Goal: Transaction & Acquisition: Purchase product/service

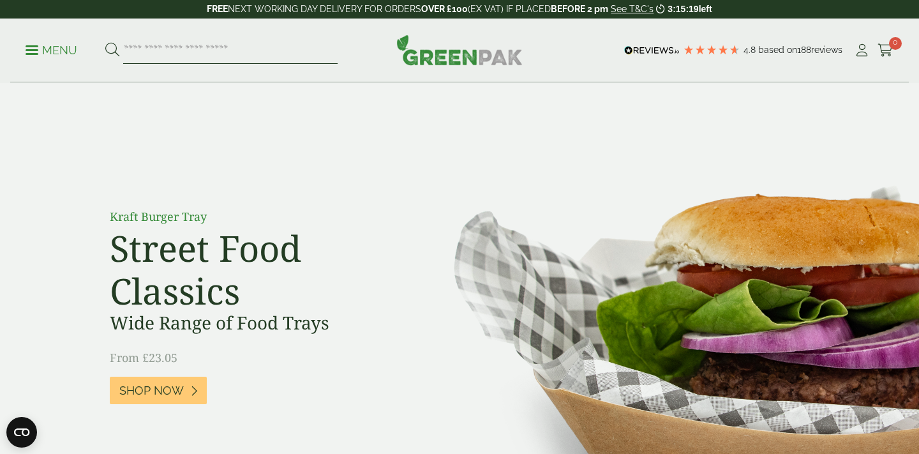
click at [285, 63] on input "search" at bounding box center [230, 50] width 214 height 27
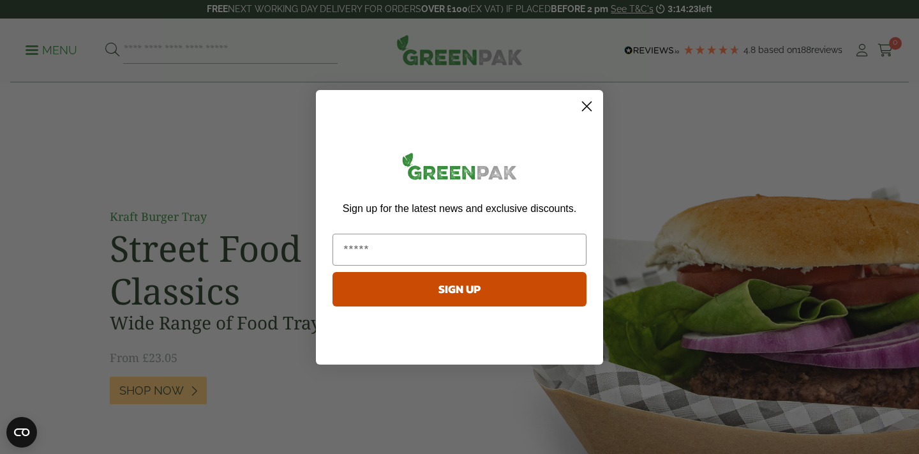
click at [576, 249] on keeper-lock "Open Keeper Popup" at bounding box center [576, 249] width 15 height 15
click at [494, 249] on input "Email" at bounding box center [459, 249] width 254 height 32
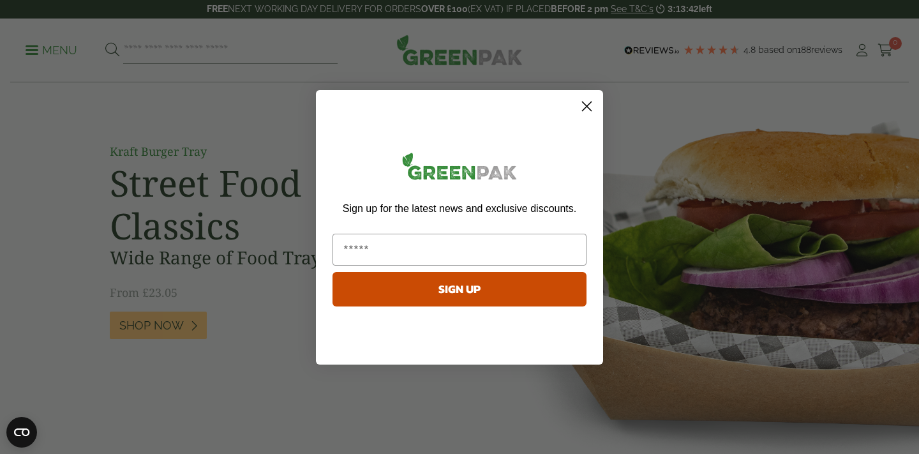
click at [508, 292] on button "SIGN UP" at bounding box center [459, 289] width 254 height 34
click at [457, 237] on input "Email" at bounding box center [459, 249] width 254 height 32
click at [519, 161] on img "POPUP Form" at bounding box center [459, 168] width 254 height 43
click at [586, 103] on circle "Close dialog" at bounding box center [586, 105] width 21 height 21
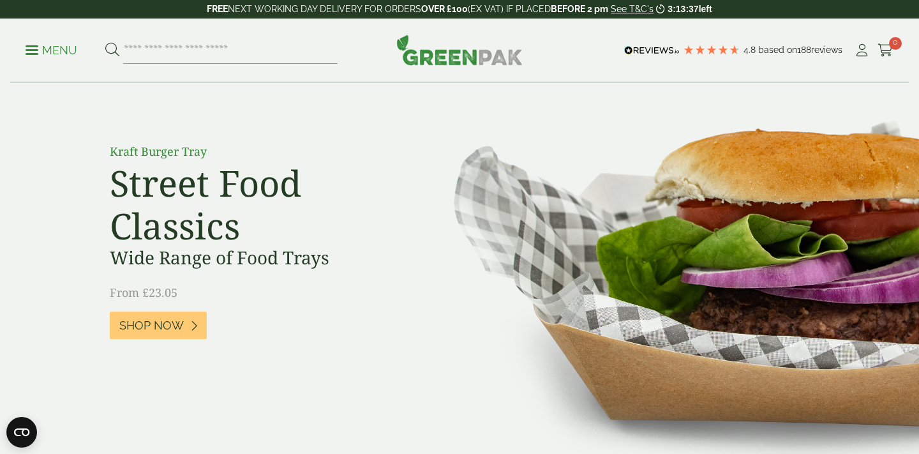
scroll to position [0, 0]
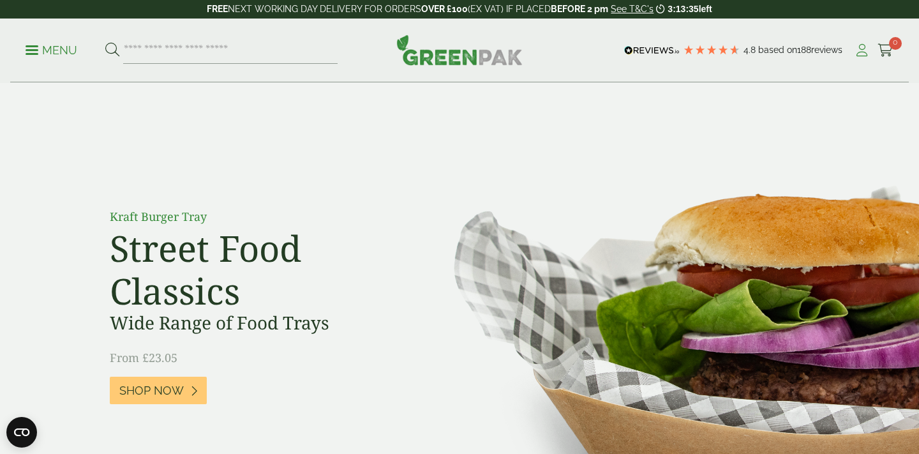
click at [866, 54] on icon at bounding box center [862, 50] width 16 height 13
click at [856, 48] on icon at bounding box center [862, 50] width 16 height 13
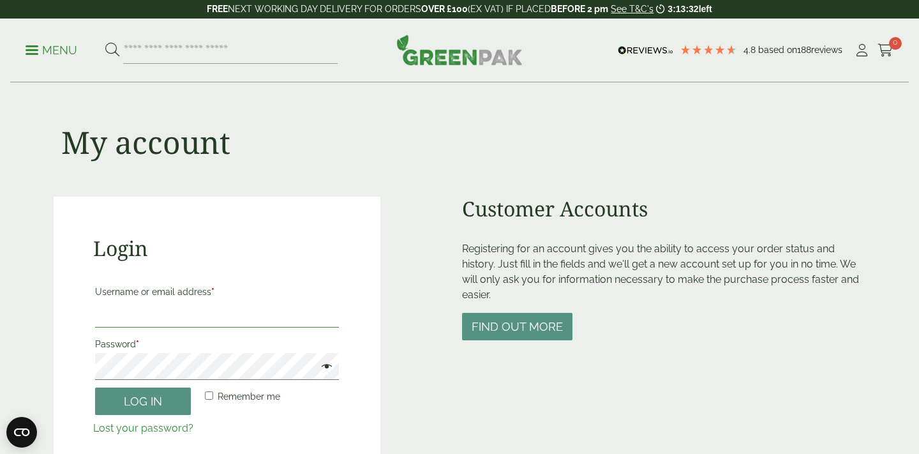
click at [209, 314] on input "Username or email address *" at bounding box center [217, 313] width 244 height 27
click at [325, 313] on keeper-lock "Open Keeper Popup" at bounding box center [325, 313] width 15 height 15
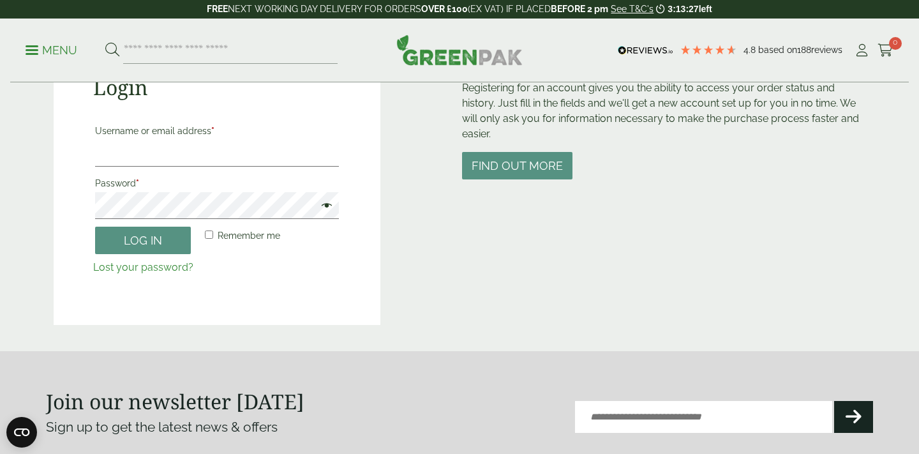
scroll to position [171, 0]
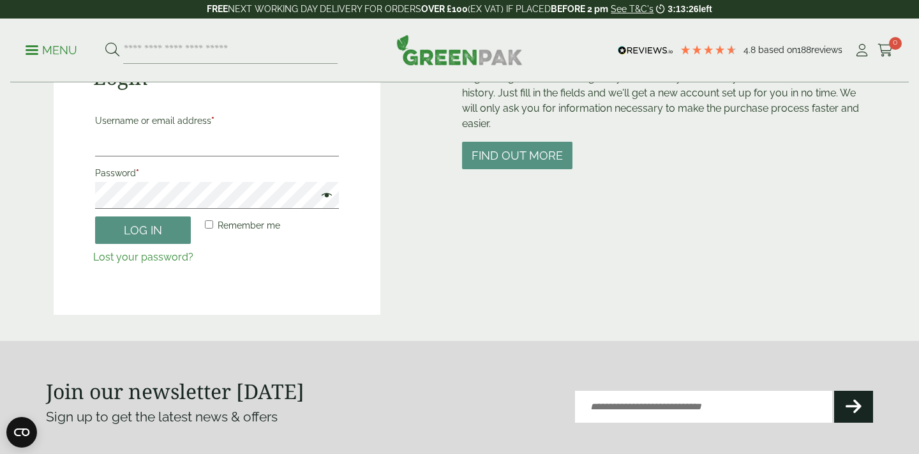
click at [339, 306] on div "Login Username or email address * Password * Remember me Log in Lost your passw…" at bounding box center [217, 170] width 327 height 289
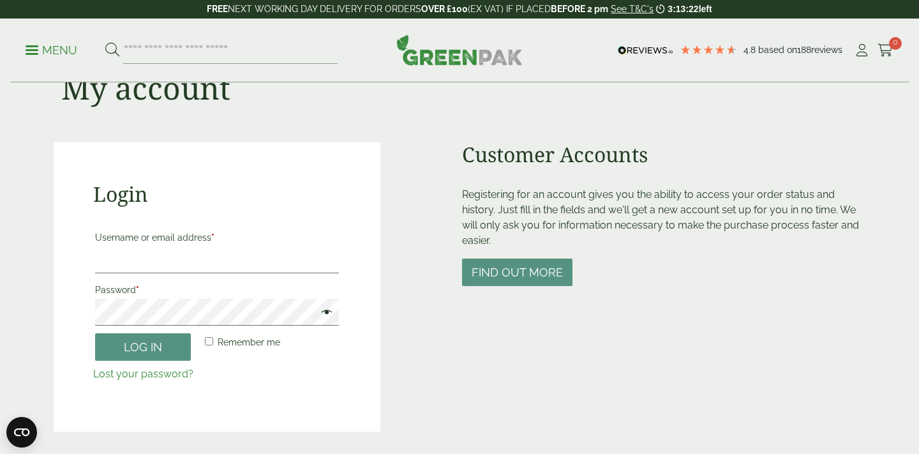
scroll to position [0, 0]
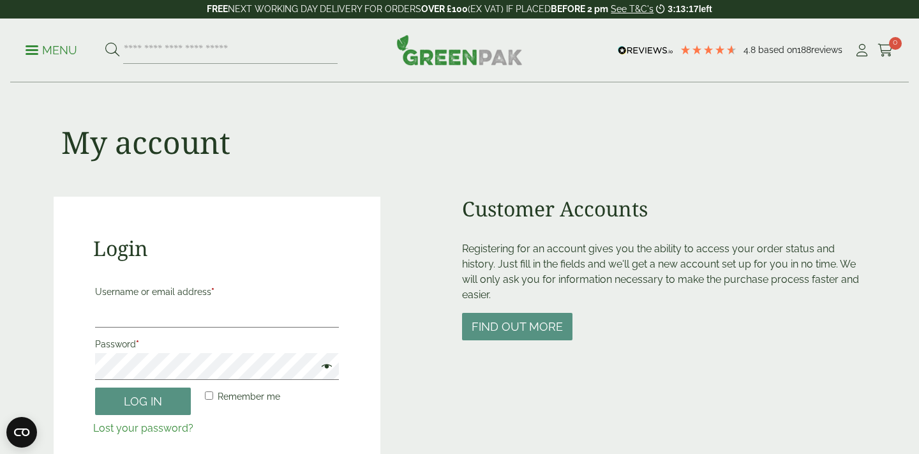
click at [54, 45] on p "Menu" at bounding box center [52, 50] width 52 height 15
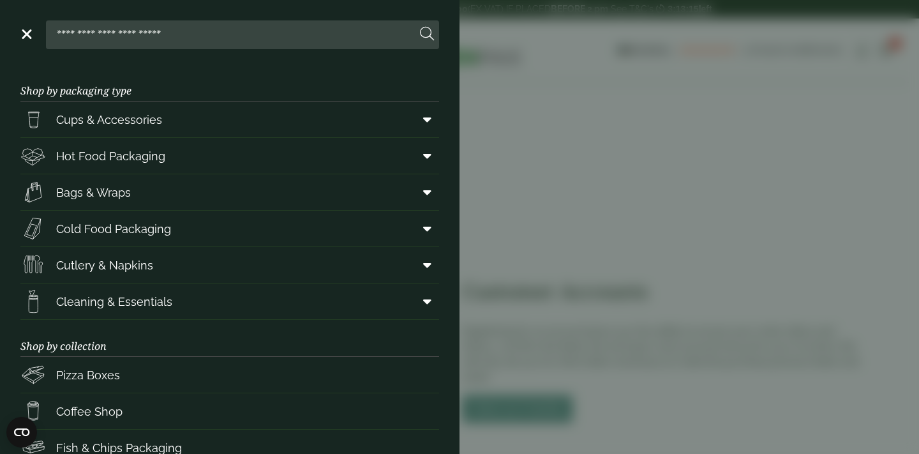
click at [540, 187] on aside "Close Shop by packaging type Cups & Accessories Hot Drink Paper Cups Smoothie C…" at bounding box center [459, 227] width 919 height 454
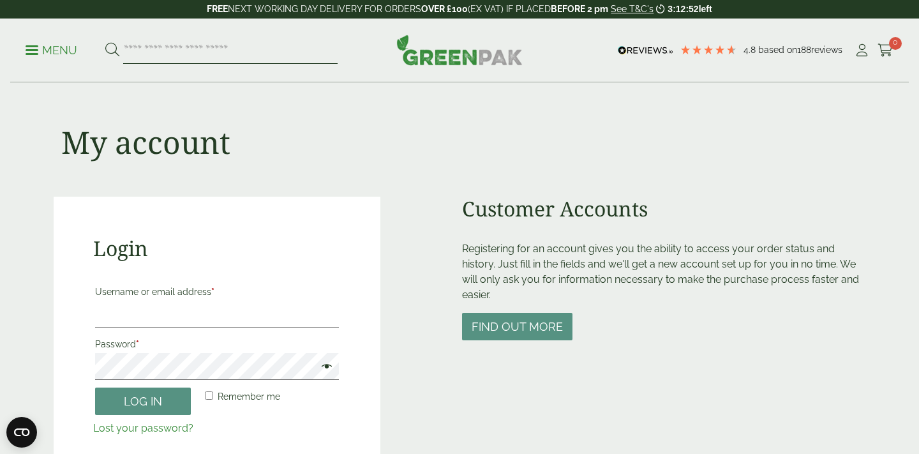
click at [147, 48] on input "search" at bounding box center [230, 50] width 214 height 27
paste input "*********"
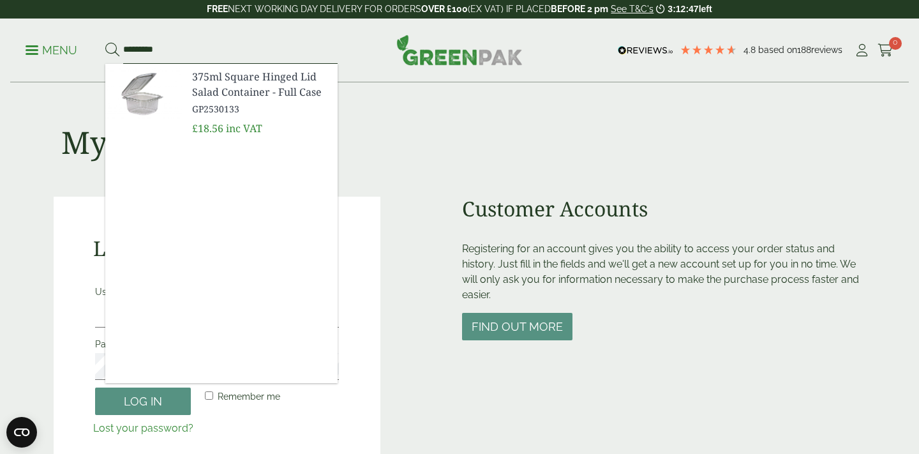
type input "*********"
click at [148, 100] on img at bounding box center [143, 94] width 77 height 61
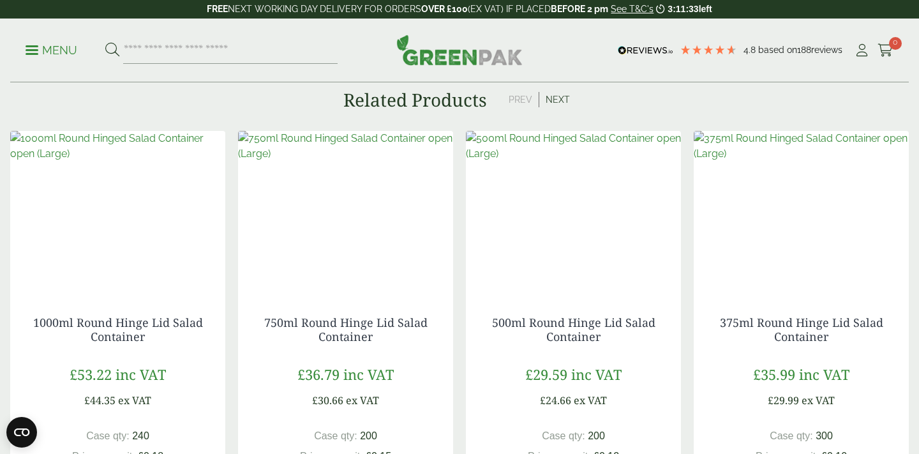
scroll to position [925, 0]
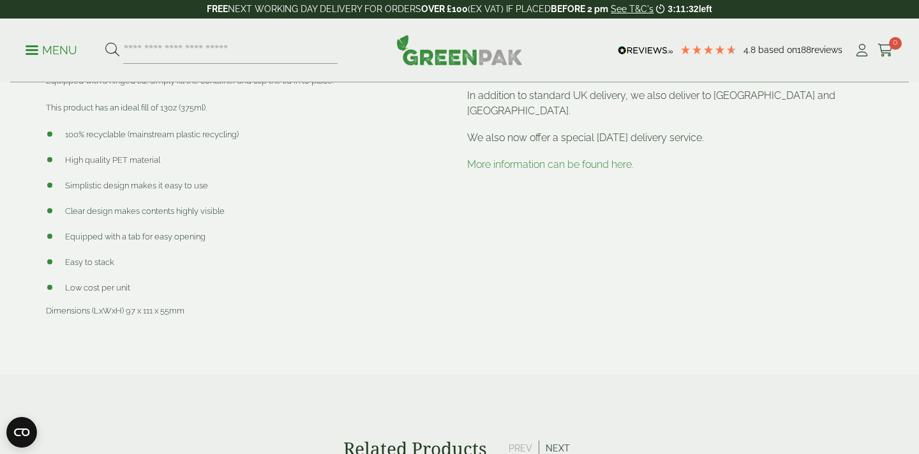
click at [573, 170] on link "More information can be found here." at bounding box center [550, 164] width 167 height 12
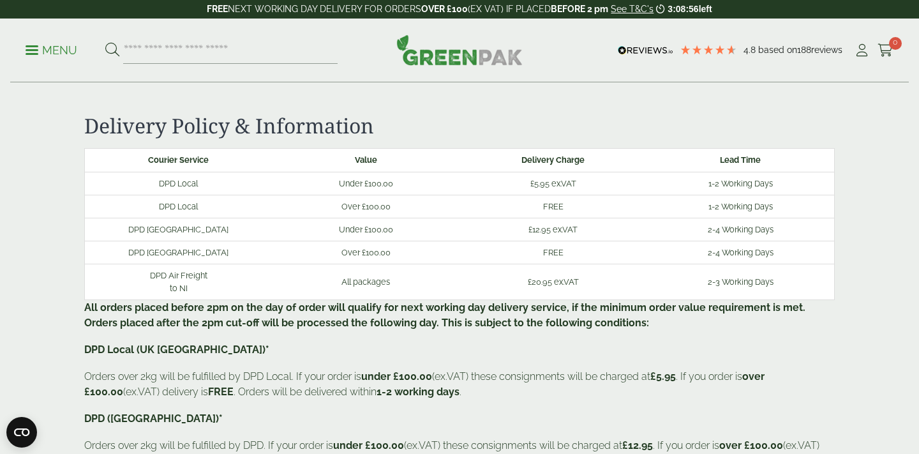
click at [29, 50] on span at bounding box center [32, 50] width 13 height 2
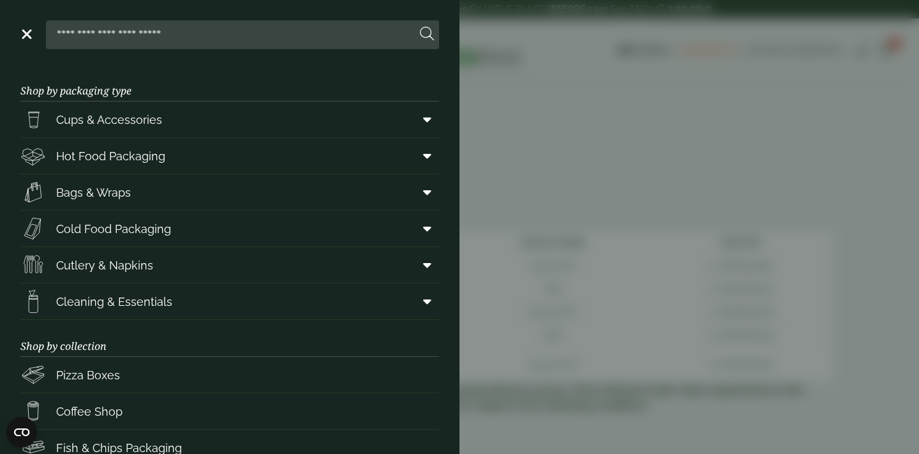
click at [486, 161] on aside "Close Shop by packaging type Cups & Accessories Hot Drink Paper Cups Smoothie C…" at bounding box center [459, 227] width 919 height 454
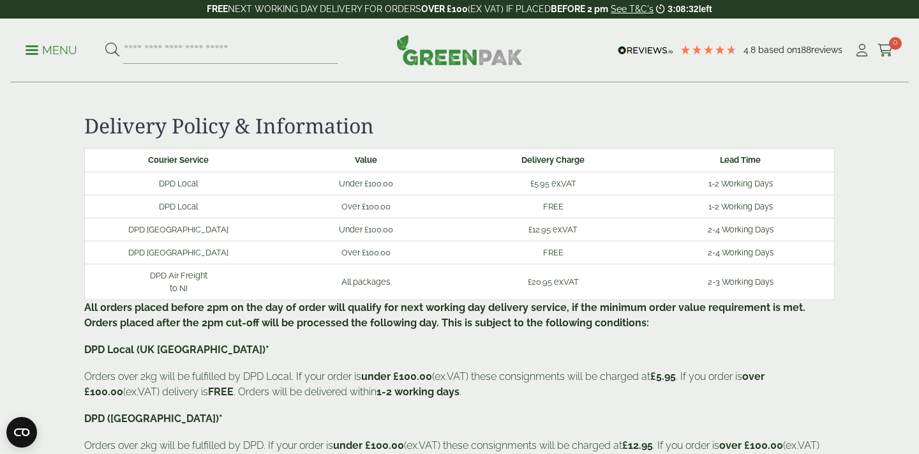
click at [30, 44] on p "Menu" at bounding box center [52, 50] width 52 height 15
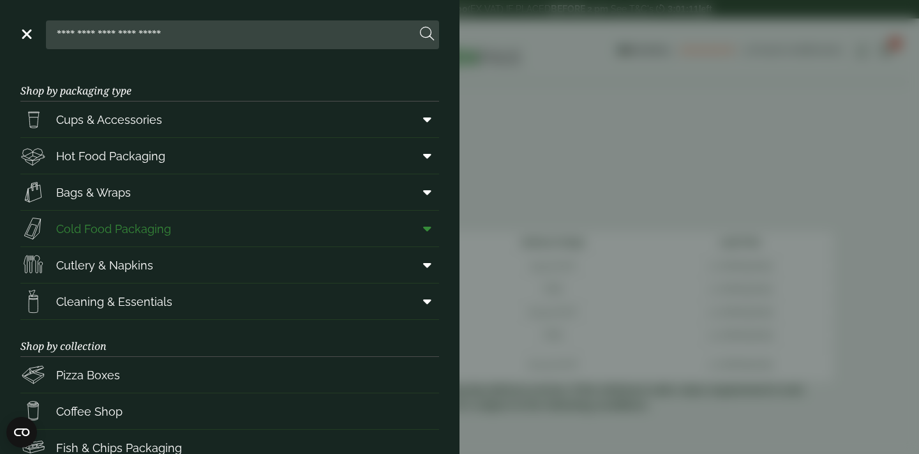
click at [141, 230] on span "Cold Food Packaging" at bounding box center [113, 228] width 115 height 17
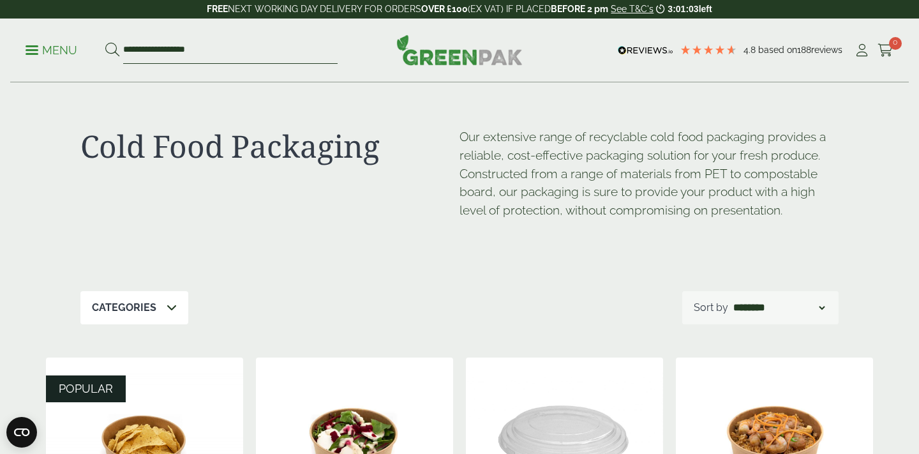
click at [205, 57] on input "**********" at bounding box center [230, 50] width 214 height 27
drag, startPoint x: 207, startPoint y: 56, endPoint x: 0, endPoint y: 36, distance: 207.7
click at [0, 36] on div "**********" at bounding box center [459, 51] width 919 height 64
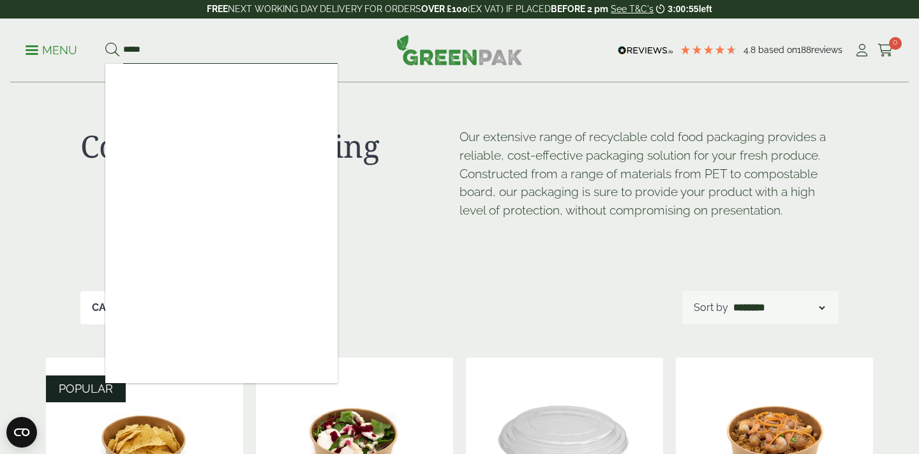
click at [158, 56] on input "*****" at bounding box center [230, 50] width 214 height 27
type input "*****"
click at [105, 42] on button at bounding box center [112, 50] width 14 height 17
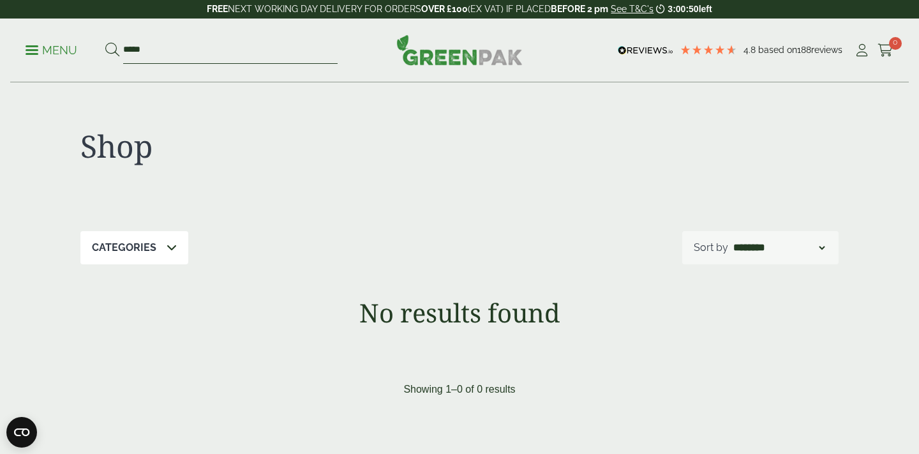
drag, startPoint x: 155, startPoint y: 52, endPoint x: 51, endPoint y: 52, distance: 104.0
click at [51, 52] on ul "Menu *****" at bounding box center [182, 50] width 312 height 27
click at [152, 49] on input "*****" at bounding box center [230, 50] width 214 height 27
type input "*"
paste input "*********"
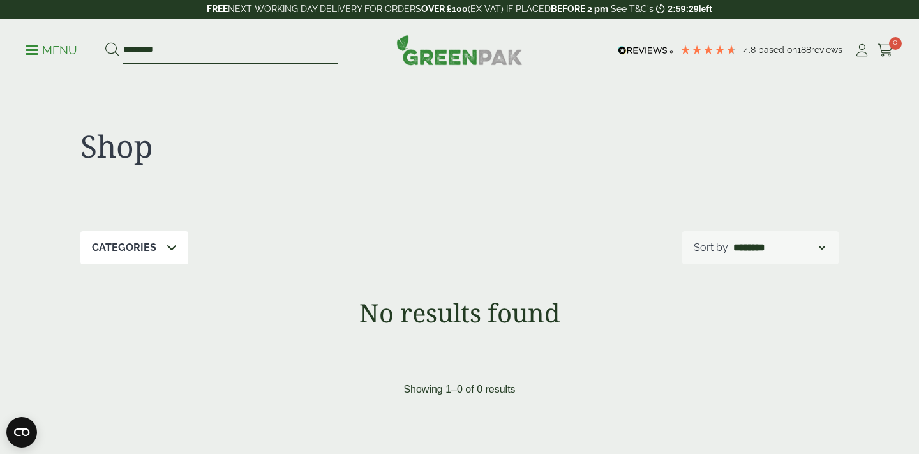
type input "*********"
click at [105, 42] on button at bounding box center [112, 50] width 14 height 17
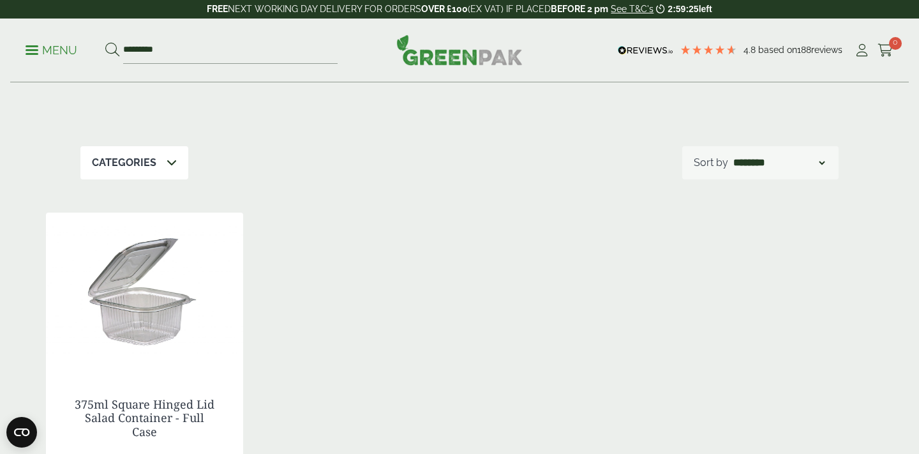
scroll to position [91, 0]
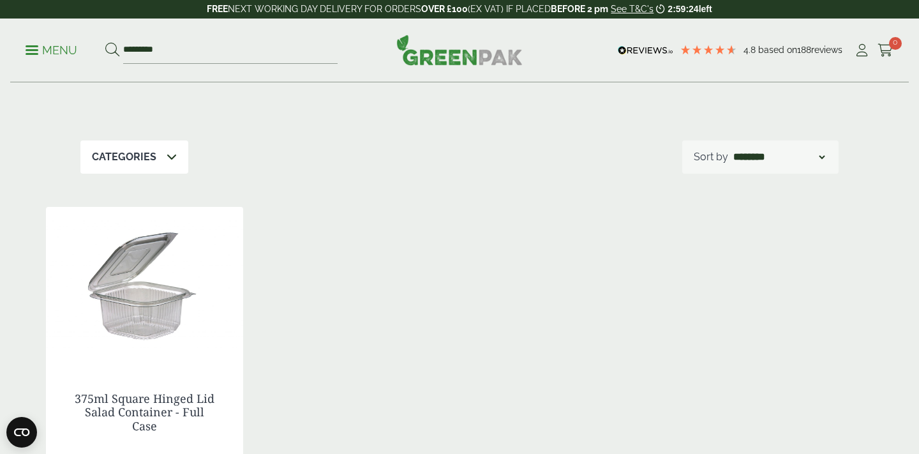
click at [130, 264] on img at bounding box center [144, 286] width 197 height 159
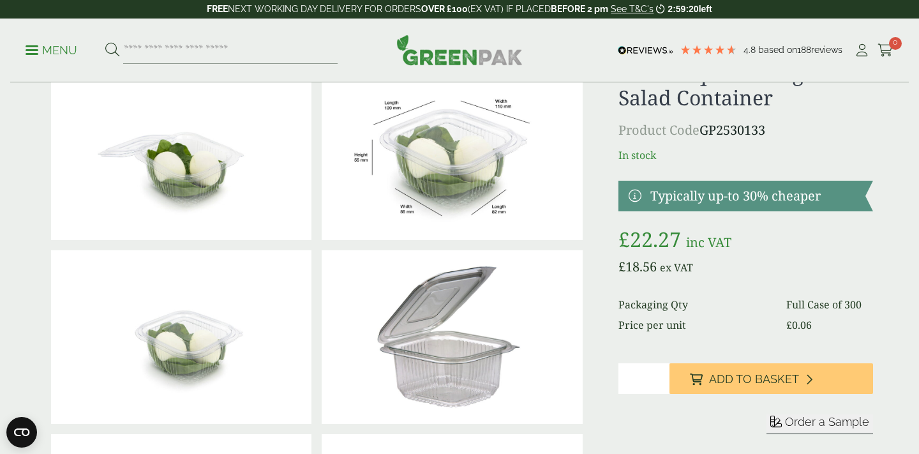
scroll to position [63, 0]
click at [658, 374] on input "*" at bounding box center [643, 377] width 51 height 31
type input "*"
click at [658, 374] on input "*" at bounding box center [643, 377] width 51 height 31
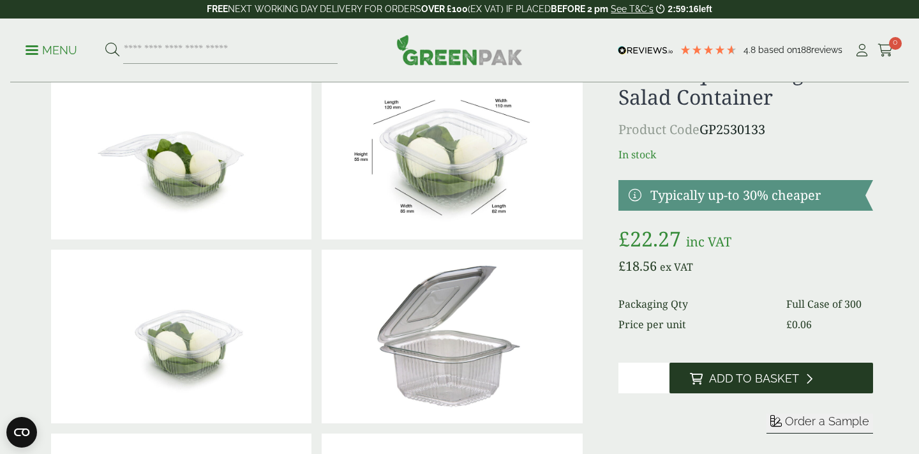
click at [709, 378] on span "Add to Basket" at bounding box center [754, 378] width 90 height 14
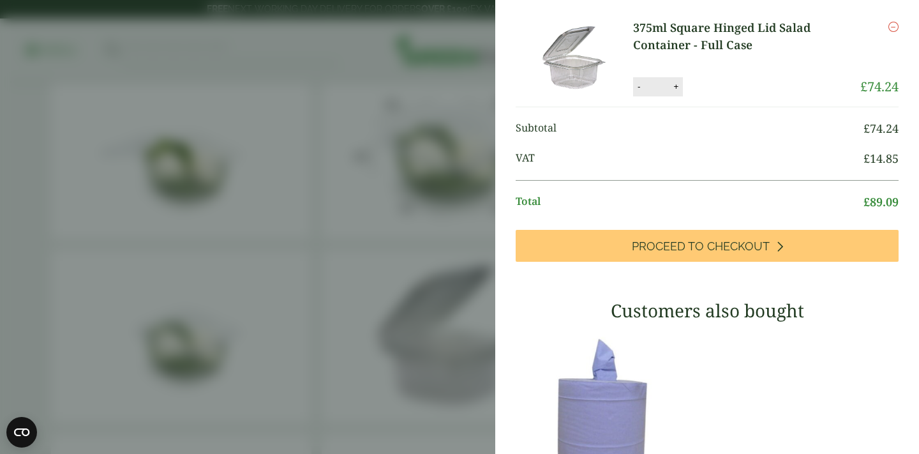
scroll to position [29, 0]
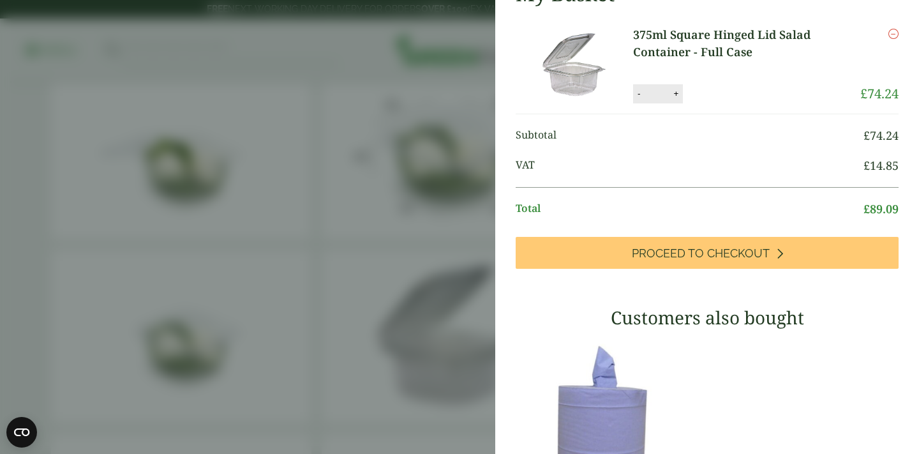
click at [106, 110] on aside "My Basket 375ml Square Hinged Lid Salad Container - Full Case 375ml Square Hing…" at bounding box center [459, 227] width 919 height 454
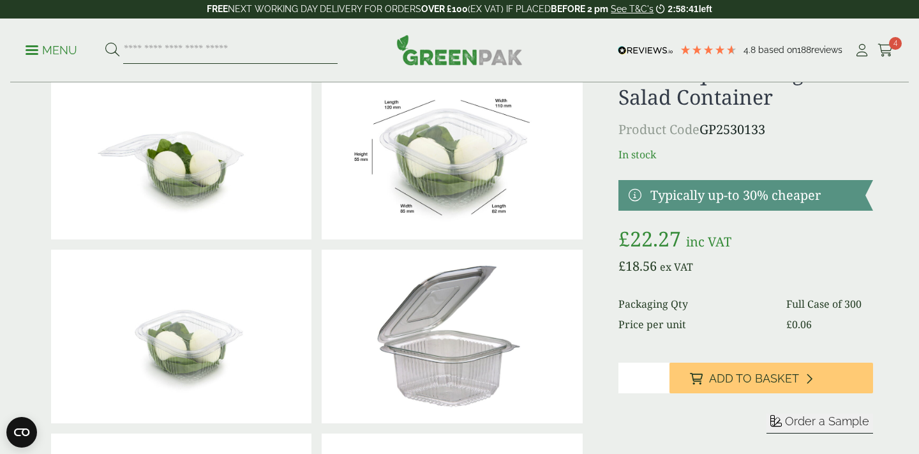
click at [137, 42] on input "search" at bounding box center [230, 50] width 214 height 27
paste input "*********"
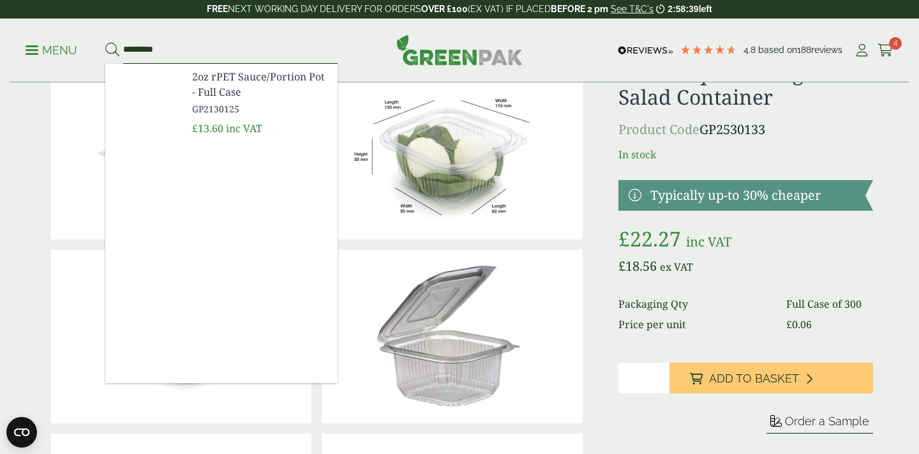
type input "*********"
click at [105, 42] on button at bounding box center [112, 50] width 14 height 17
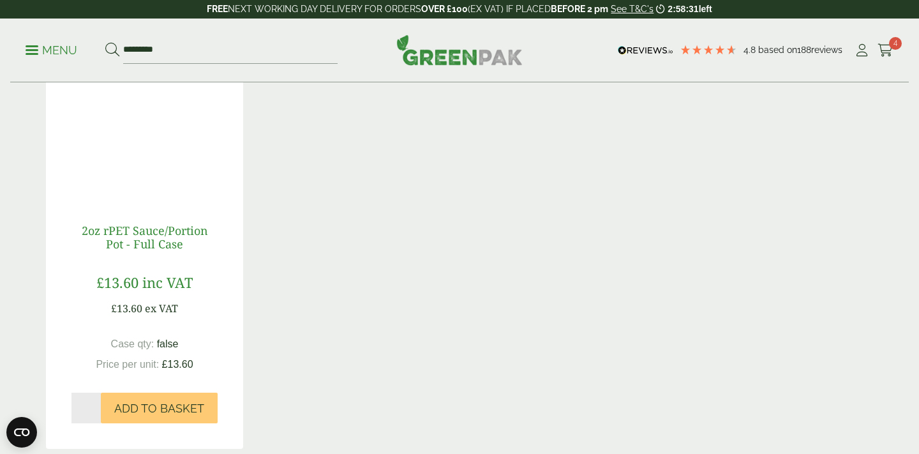
scroll to position [262, 0]
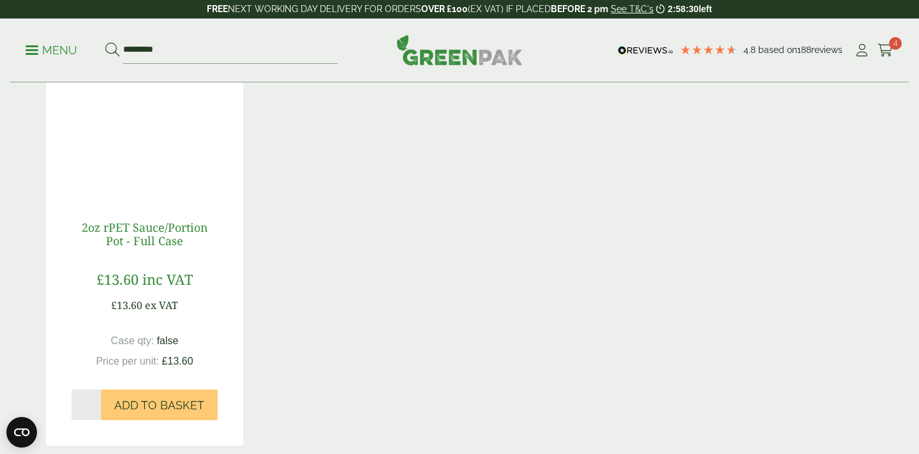
click at [152, 229] on link "2oz rPET Sauce/Portion Pot - Full Case" at bounding box center [145, 233] width 126 height 29
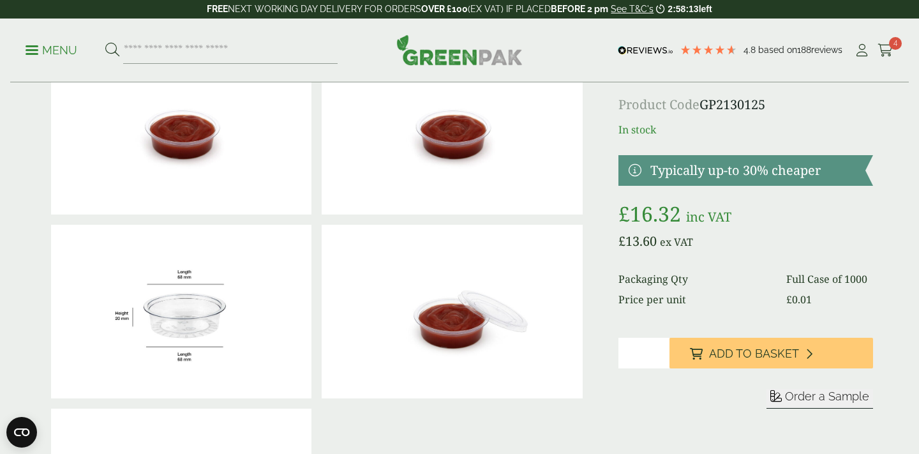
scroll to position [90, 0]
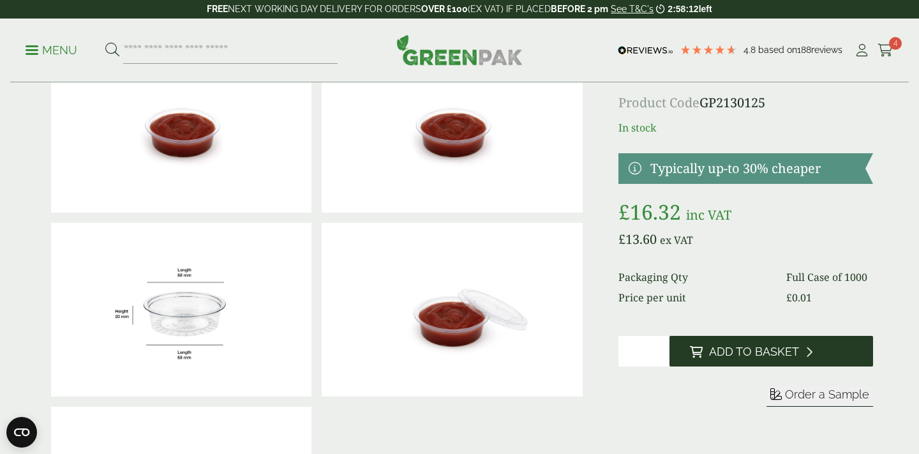
click at [727, 345] on span "Add to Basket" at bounding box center [754, 351] width 90 height 14
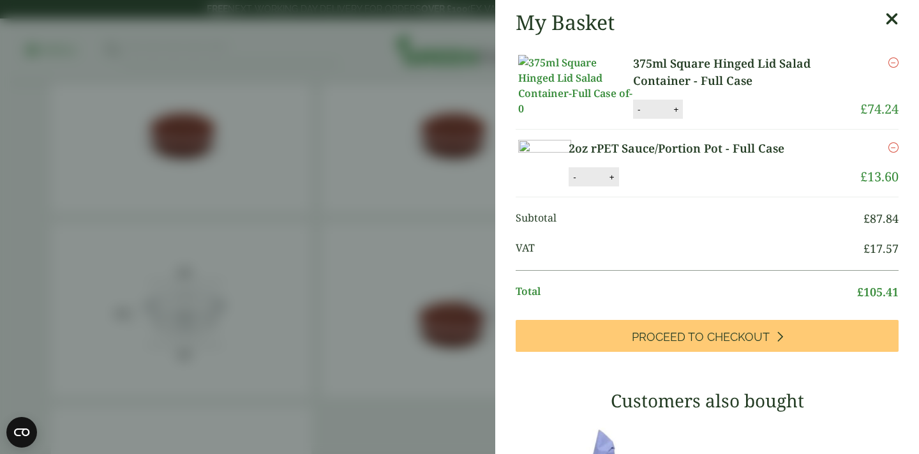
click at [77, 100] on aside "My Basket 375ml Square Hinged Lid Salad Container - Full Case 375ml Square Hing…" at bounding box center [459, 227] width 919 height 454
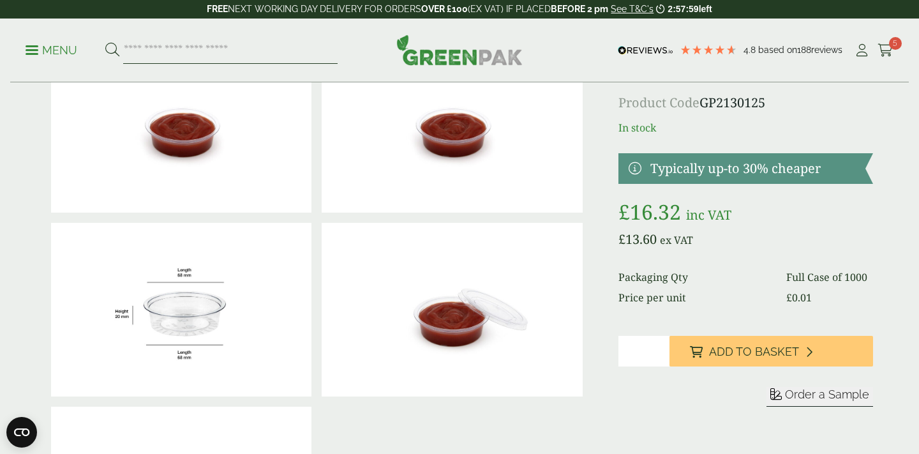
click at [130, 43] on input "search" at bounding box center [230, 50] width 214 height 27
paste input "*********"
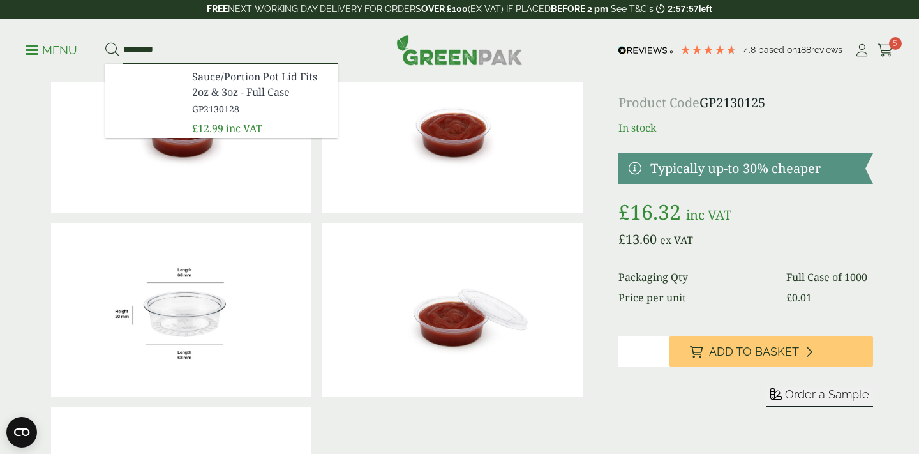
type input "*********"
click at [105, 42] on button at bounding box center [112, 50] width 14 height 17
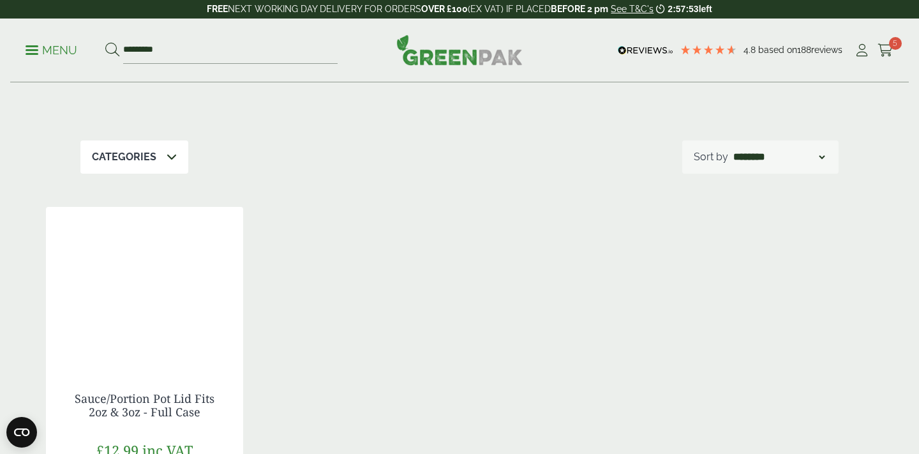
scroll to position [94, 0]
click at [133, 277] on div at bounding box center [144, 283] width 197 height 159
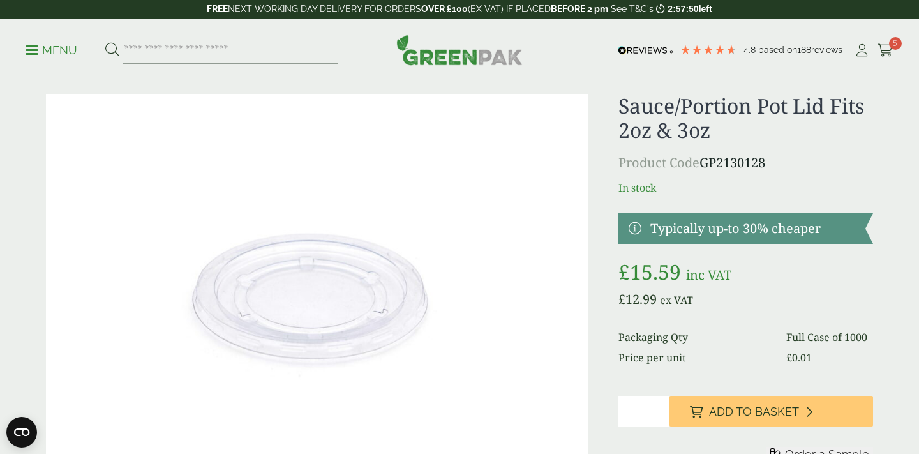
scroll to position [57, 0]
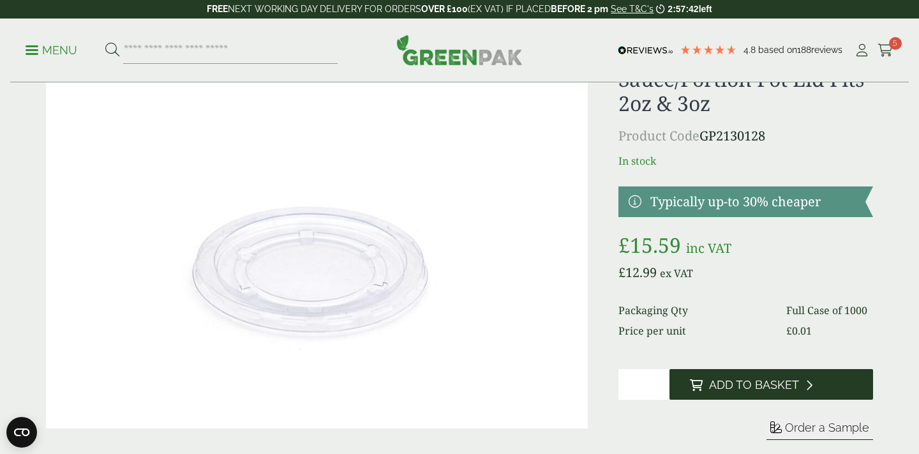
click at [748, 385] on span "Add to Basket" at bounding box center [754, 385] width 90 height 14
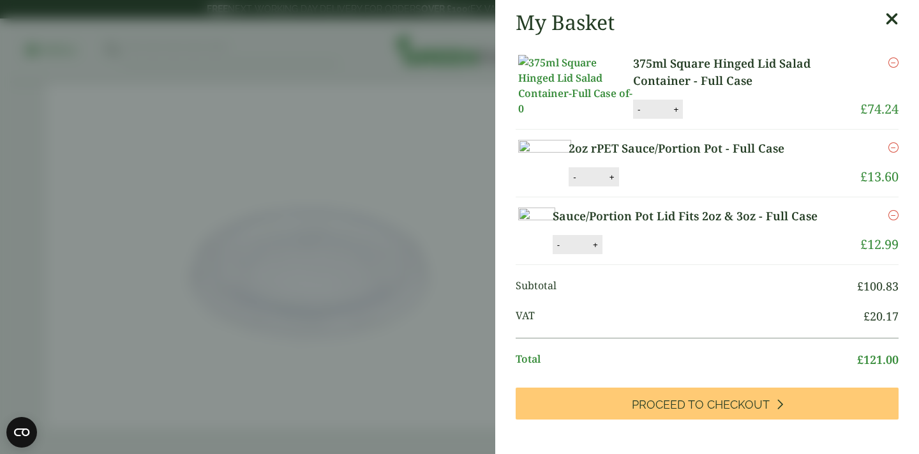
click at [656, 67] on link "375ml Square Hinged Lid Salad Container - Full Case" at bounding box center [746, 72] width 227 height 34
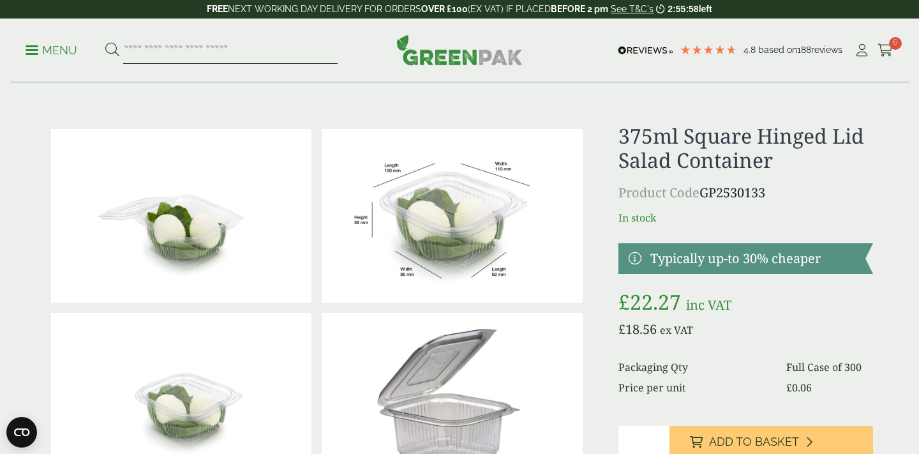
click at [307, 57] on input "search" at bounding box center [230, 50] width 214 height 27
paste input "*********"
type input "*********"
click at [105, 42] on button at bounding box center [112, 50] width 14 height 17
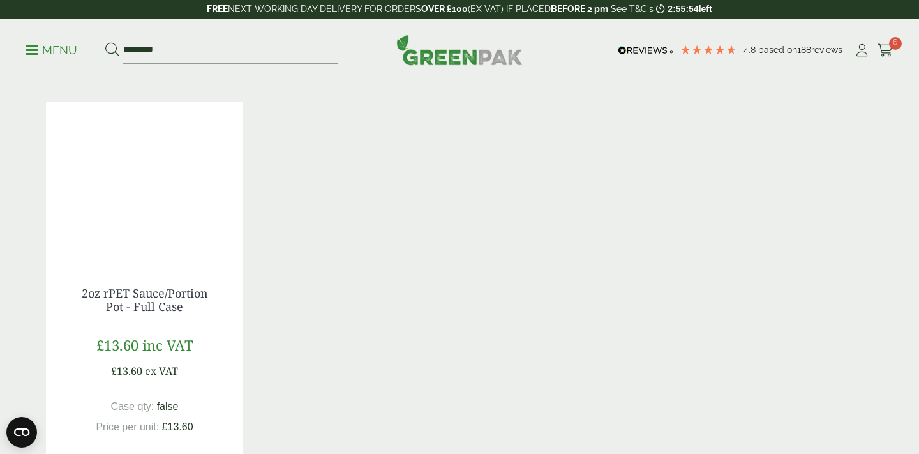
scroll to position [219, 0]
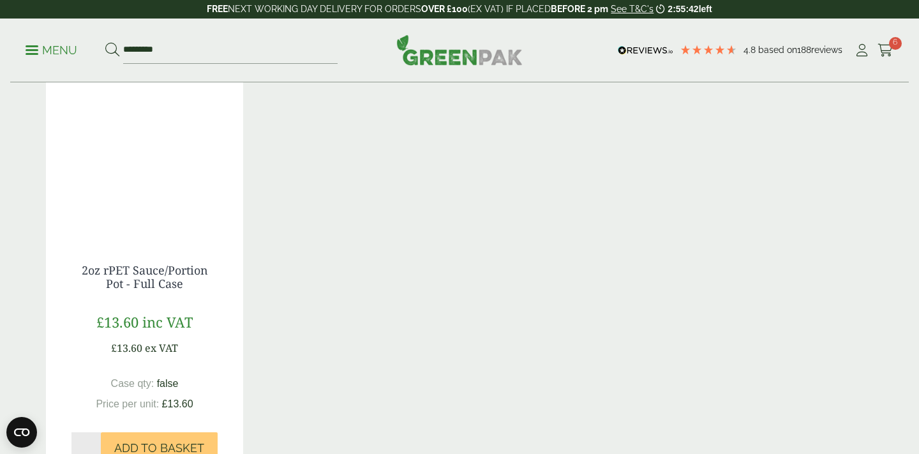
click at [136, 324] on span "£13.60" at bounding box center [117, 321] width 42 height 19
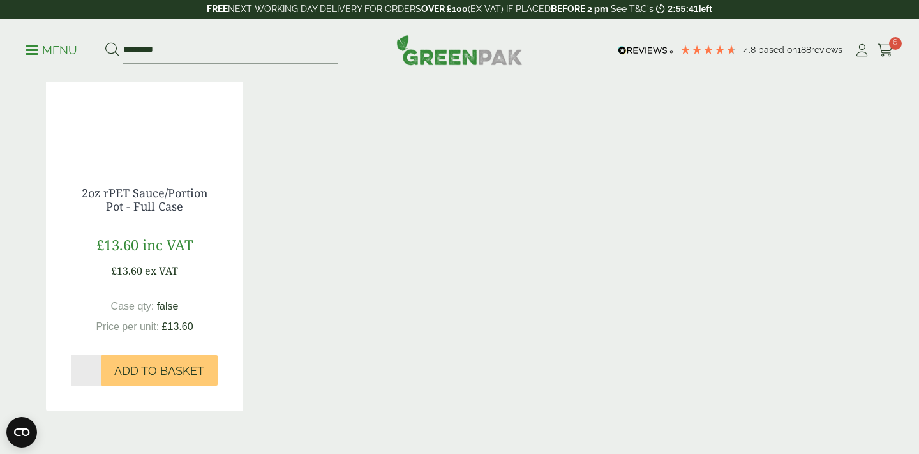
scroll to position [253, 0]
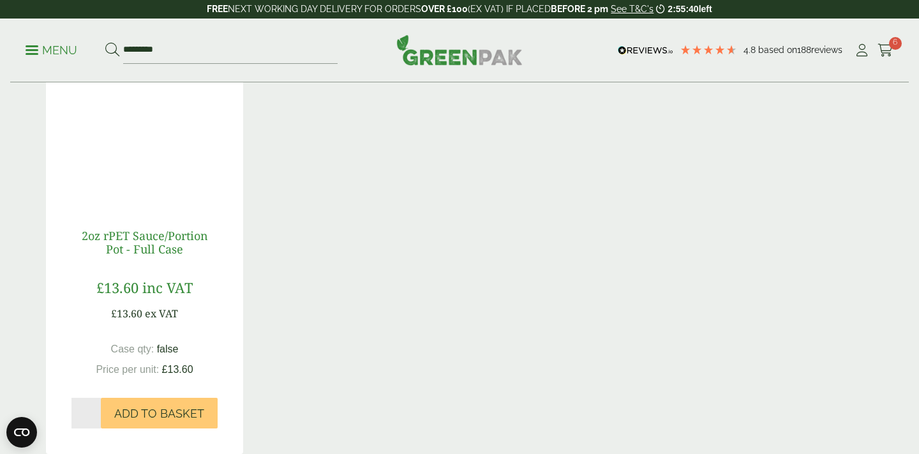
click at [154, 244] on link "2oz rPET Sauce/Portion Pot - Full Case" at bounding box center [145, 242] width 126 height 29
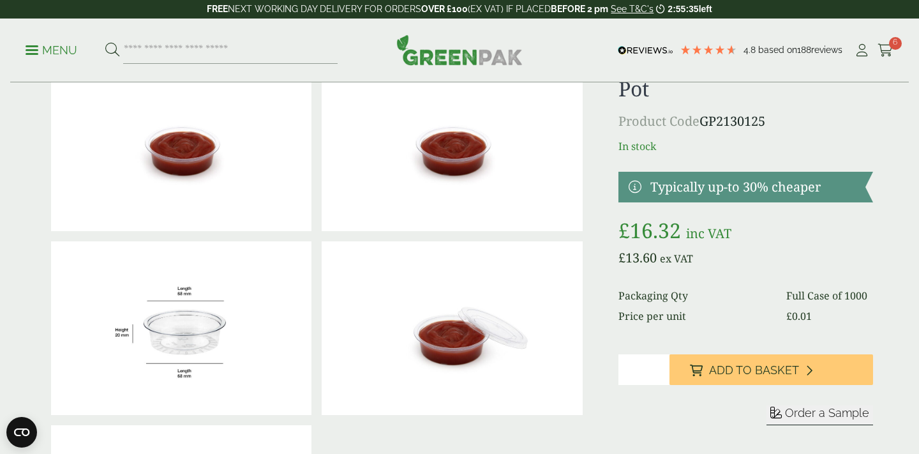
scroll to position [87, 0]
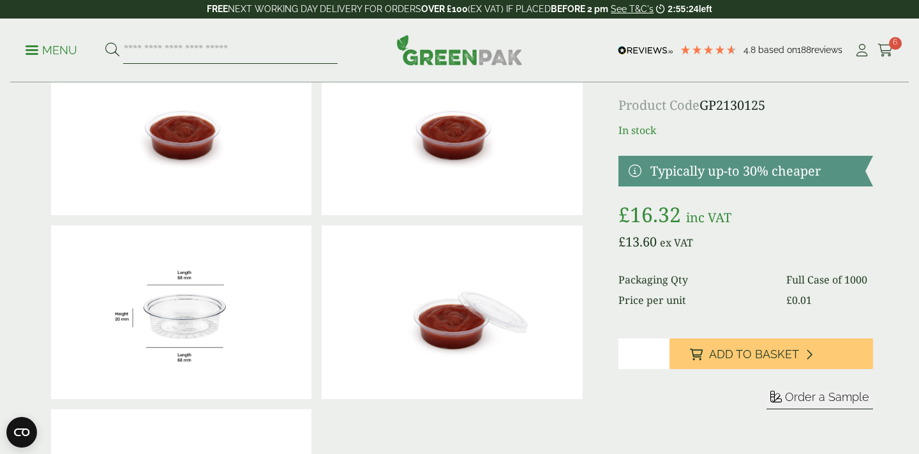
click at [159, 52] on input "search" at bounding box center [230, 50] width 214 height 27
paste input "*********"
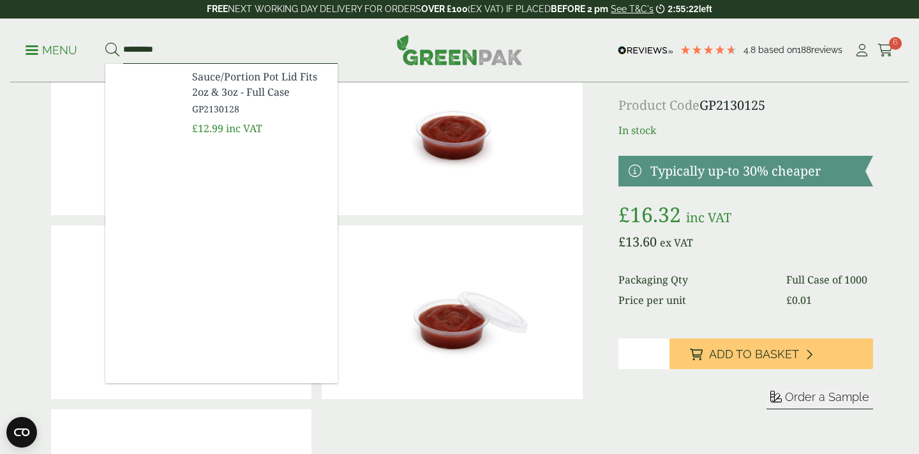
type input "*********"
click at [222, 100] on link "Sauce/Portion Pot Lid Fits 2oz & 3oz - Full Case GP2130128" at bounding box center [259, 92] width 135 height 47
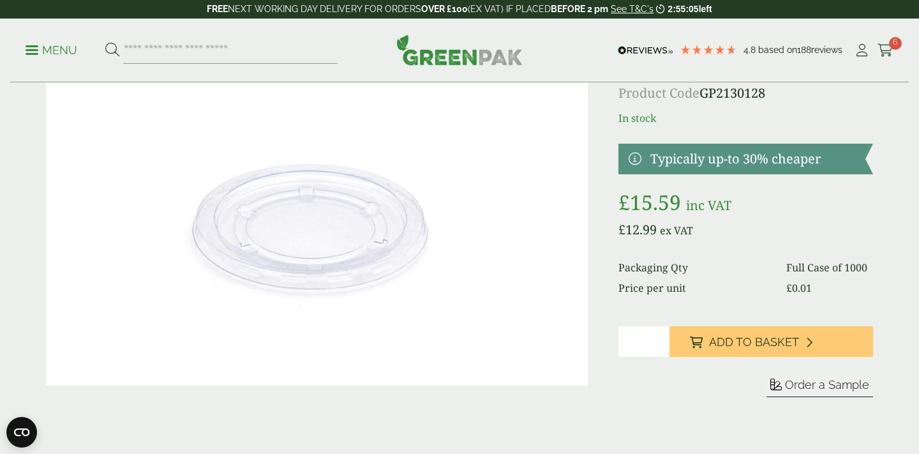
scroll to position [72, 0]
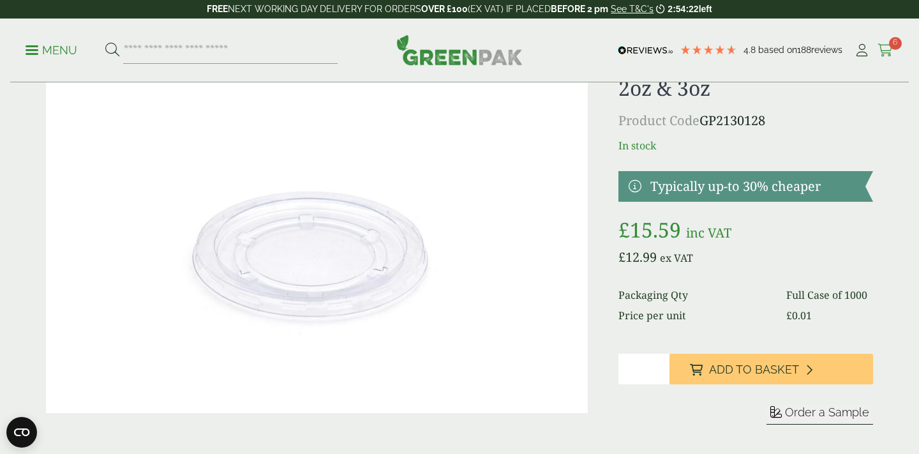
click at [887, 47] on icon at bounding box center [885, 50] width 16 height 13
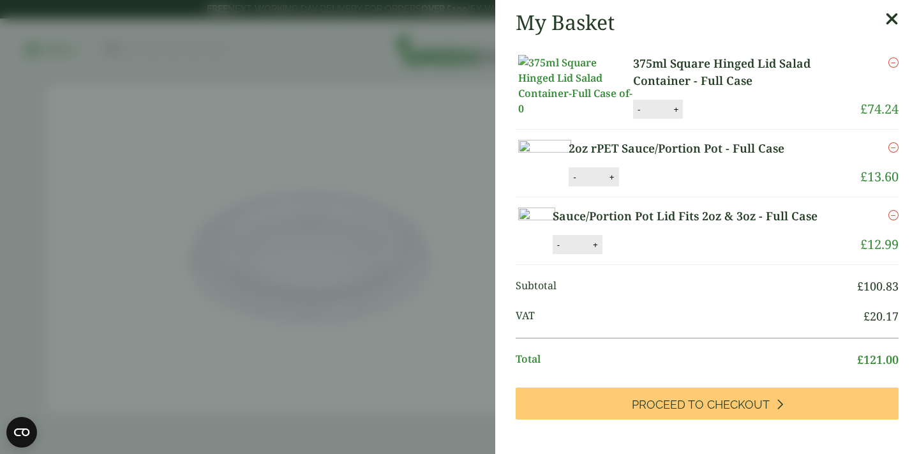
click at [454, 192] on aside "My Basket 375ml Square Hinged Lid Salad Container - Full Case 375ml Square Hing…" at bounding box center [459, 227] width 919 height 454
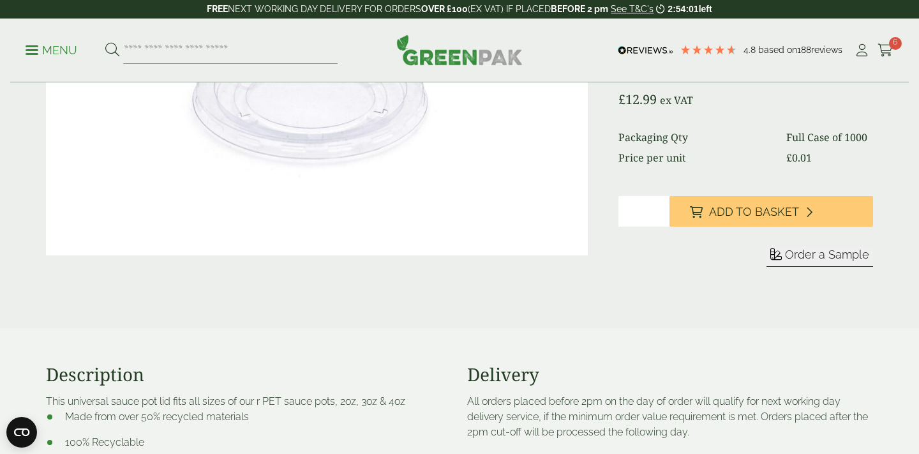
scroll to position [481, 0]
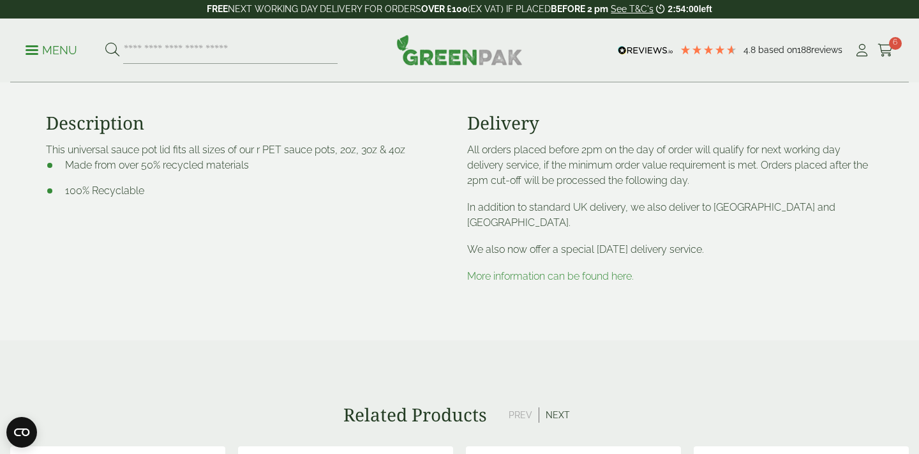
click at [536, 279] on link "More information can be found here." at bounding box center [550, 276] width 167 height 12
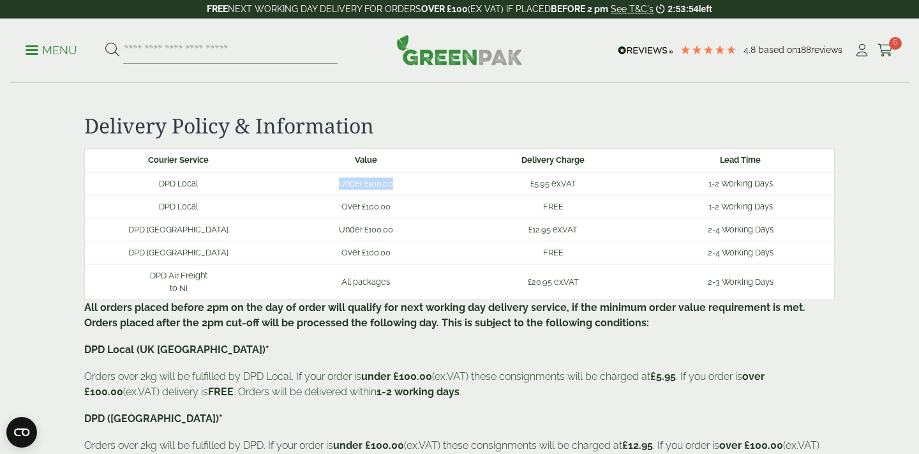
drag, startPoint x: 401, startPoint y: 182, endPoint x: 338, endPoint y: 182, distance: 62.5
click at [338, 182] on td "Under £100.00" at bounding box center [366, 183] width 188 height 23
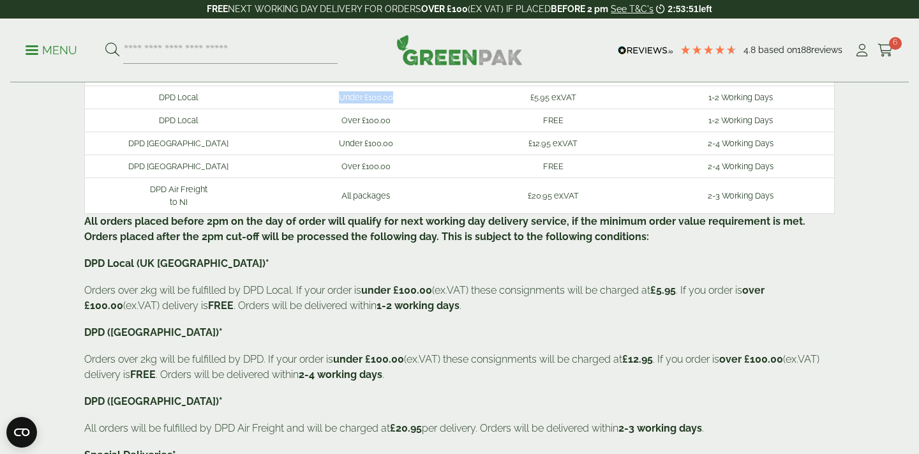
scroll to position [101, 0]
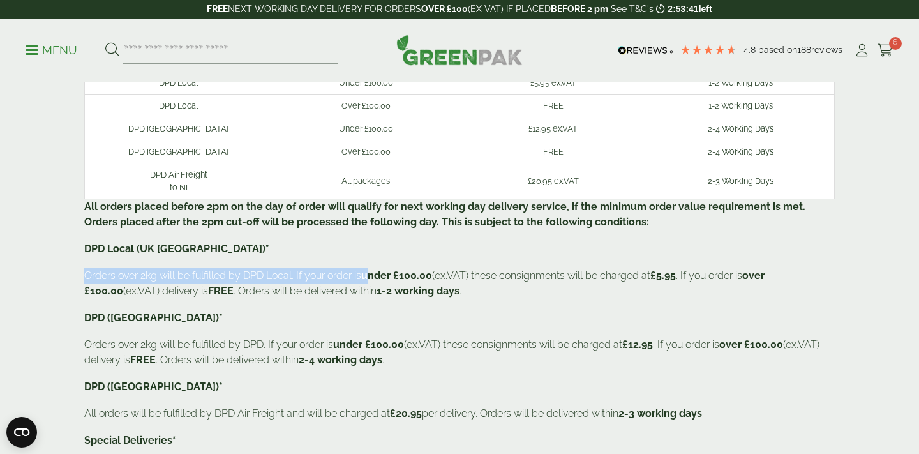
drag, startPoint x: 87, startPoint y: 278, endPoint x: 379, endPoint y: 281, distance: 292.2
click at [379, 281] on p "Orders over 2kg will be fulfilled by DPD Local. If your order is under £100.00 …" at bounding box center [459, 283] width 750 height 31
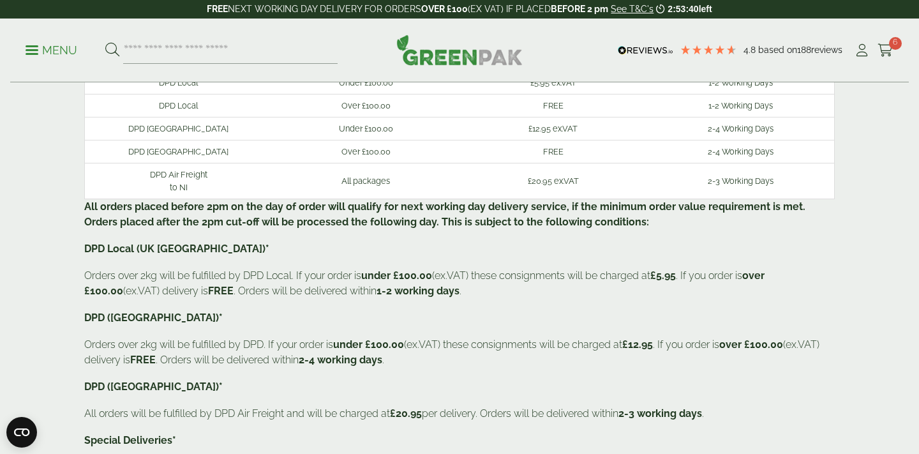
click at [517, 280] on p "Orders over 2kg will be fulfilled by DPD Local. If your order is under £100.00 …" at bounding box center [459, 283] width 750 height 31
click at [145, 284] on p "Orders over 2kg will be fulfilled by DPD Local. If your order is under £100.00 …" at bounding box center [459, 283] width 750 height 31
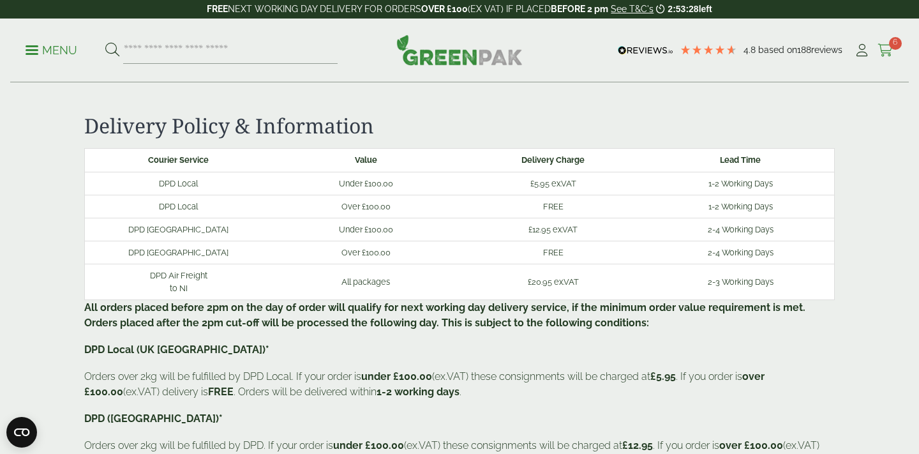
click at [888, 50] on icon at bounding box center [885, 50] width 16 height 13
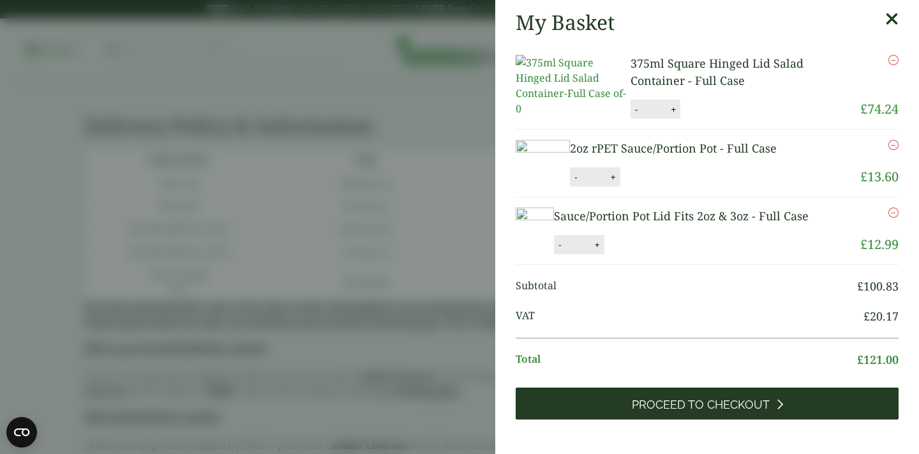
scroll to position [3, 0]
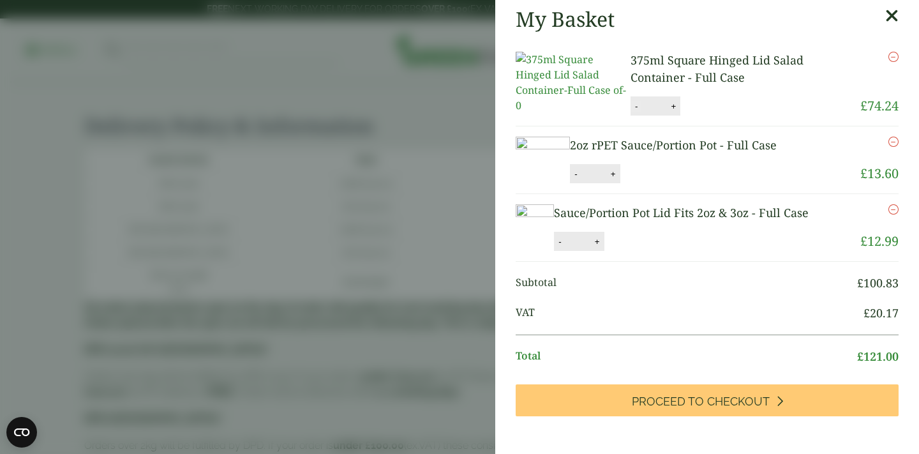
click at [635, 112] on button "-" at bounding box center [636, 106] width 10 height 11
type input "*"
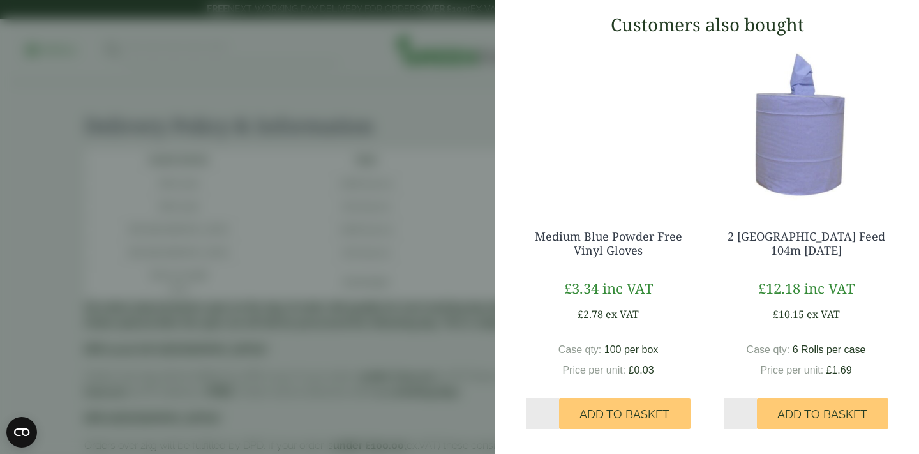
scroll to position [527, 0]
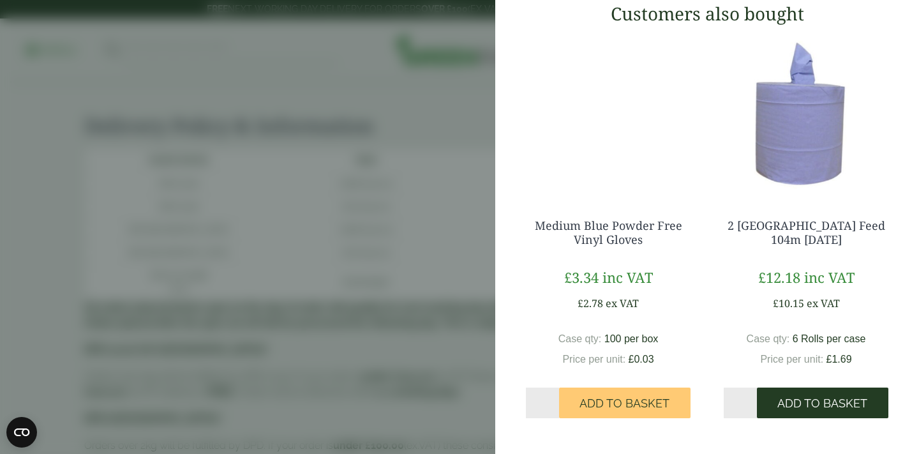
click at [835, 413] on button "Add to Basket" at bounding box center [822, 402] width 131 height 31
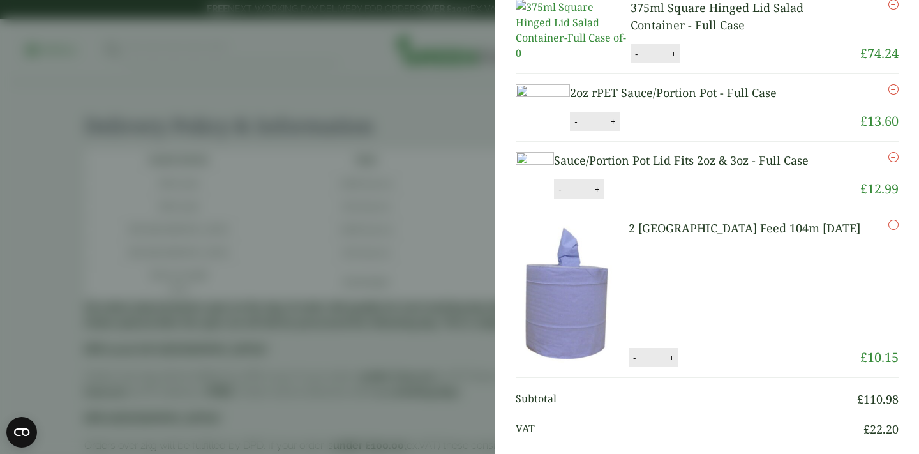
scroll to position [0, 0]
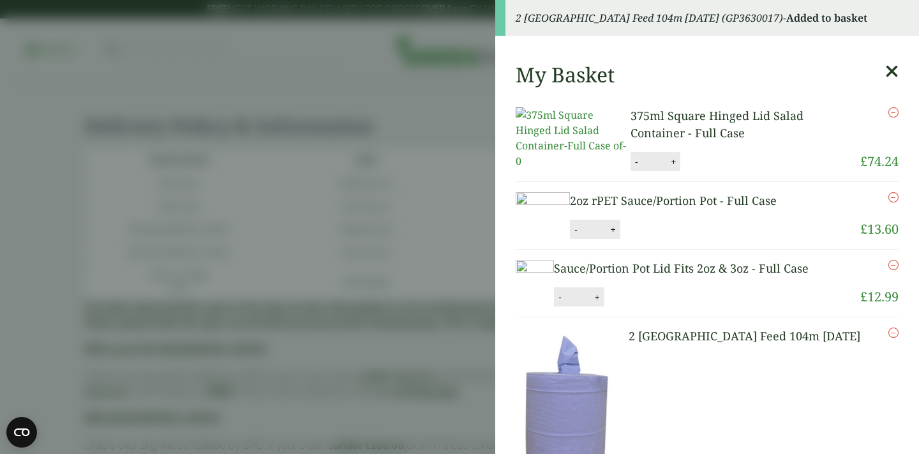
click at [639, 167] on button "-" at bounding box center [636, 161] width 10 height 11
type input "*"
click at [706, 192] on link "2oz rPET Sauce/Portion Pot - Full Case" at bounding box center [673, 199] width 207 height 15
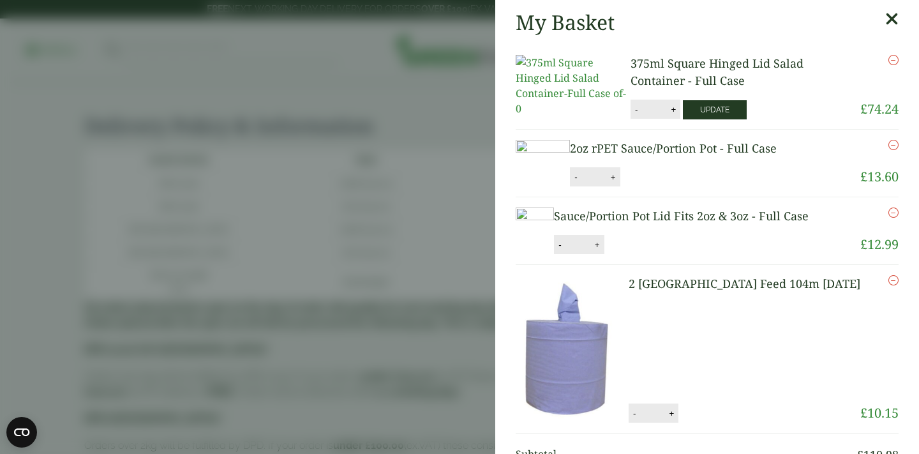
click at [713, 115] on button "Update" at bounding box center [715, 109] width 64 height 19
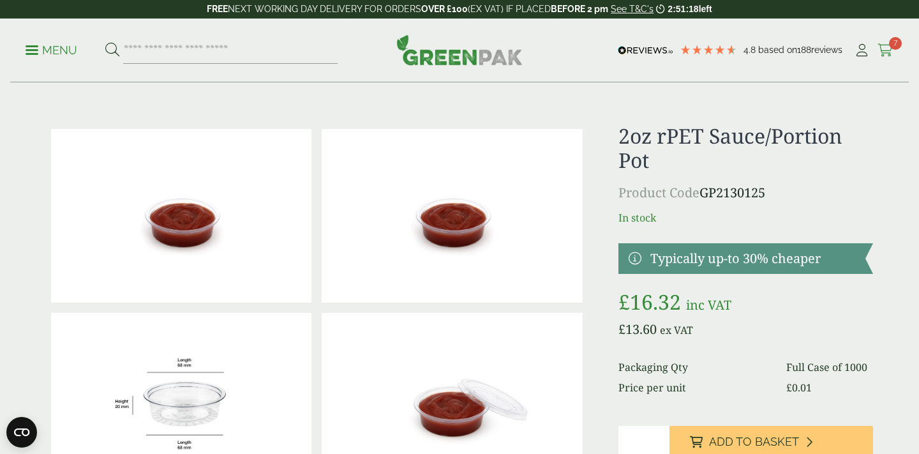
click at [892, 50] on icon at bounding box center [885, 50] width 16 height 13
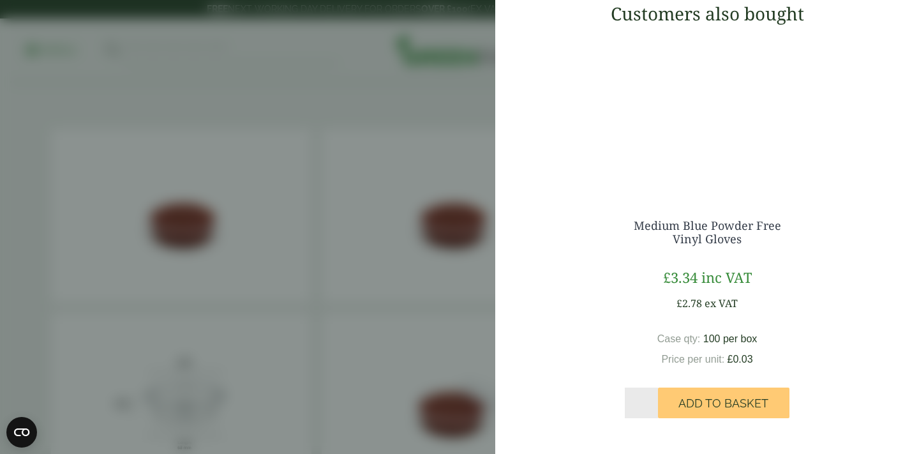
scroll to position [681, 0]
click at [727, 247] on link "Medium Blue Powder Free Vinyl Gloves" at bounding box center [706, 232] width 147 height 29
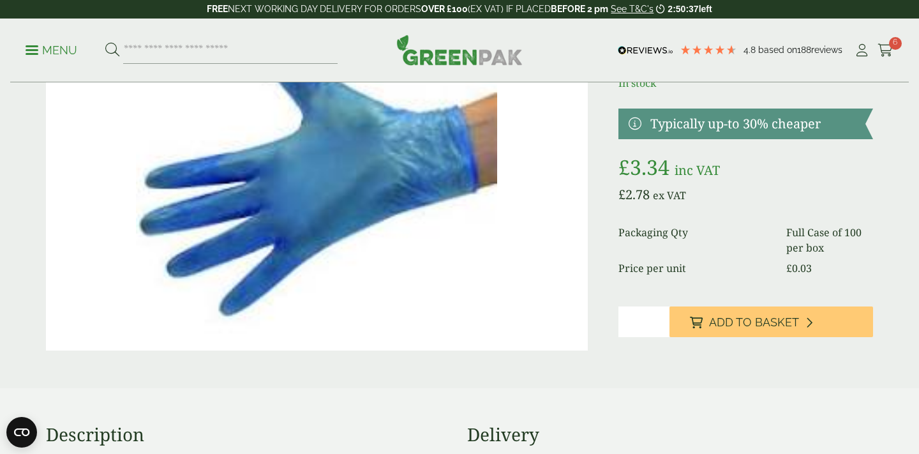
scroll to position [133, 0]
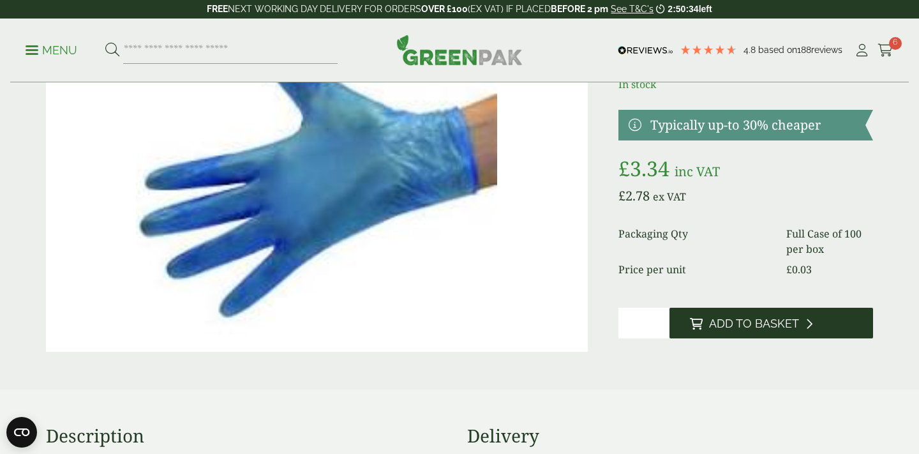
click at [744, 315] on button "Add to Basket" at bounding box center [771, 322] width 204 height 31
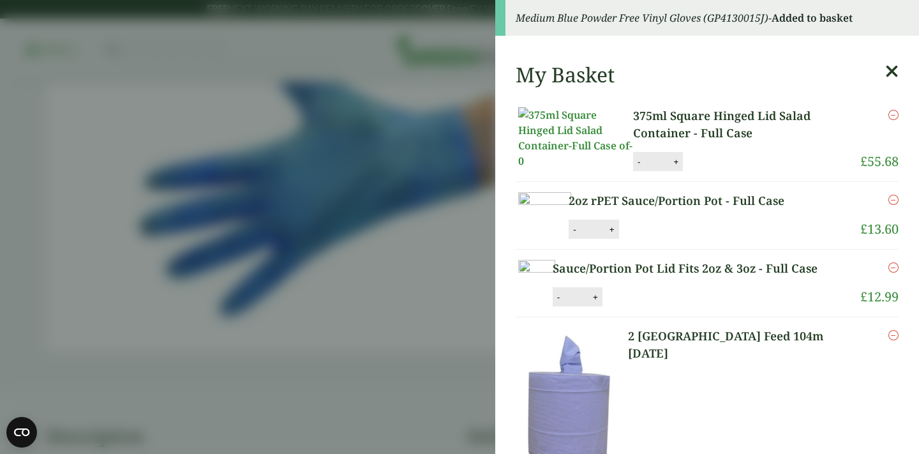
click at [889, 70] on icon at bounding box center [891, 72] width 13 height 18
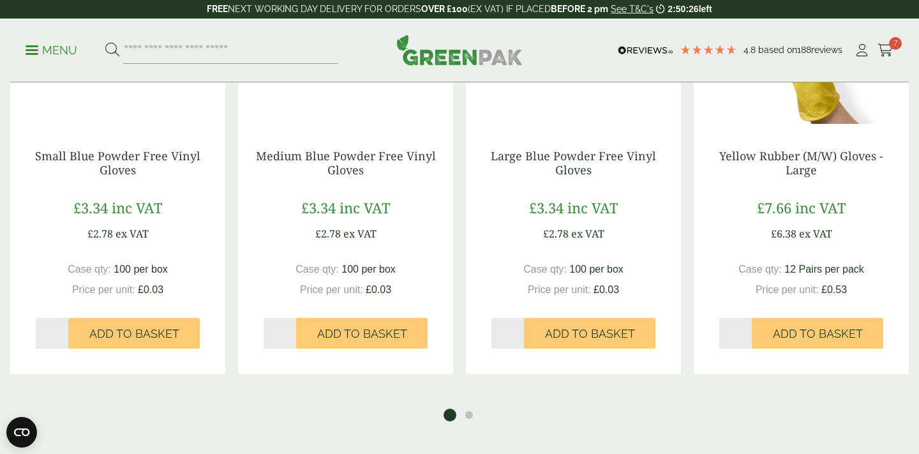
scroll to position [802, 0]
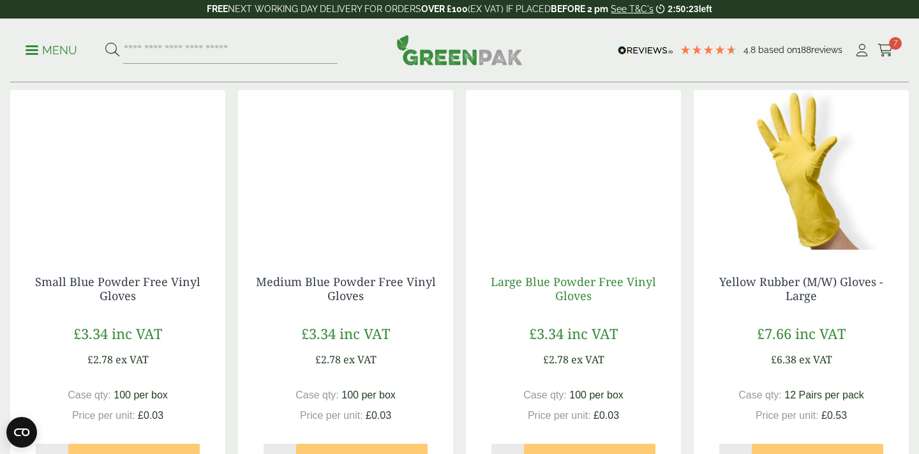
click at [583, 286] on link "Large Blue Powder Free Vinyl Gloves" at bounding box center [573, 288] width 165 height 29
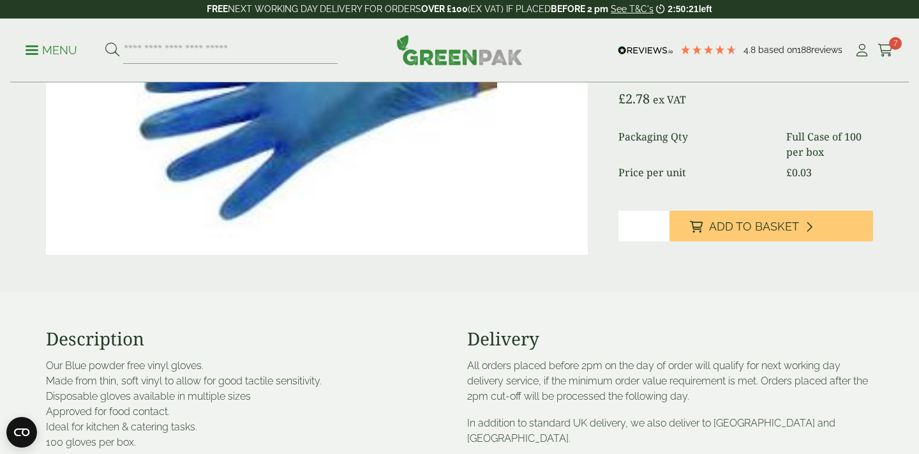
scroll to position [232, 0]
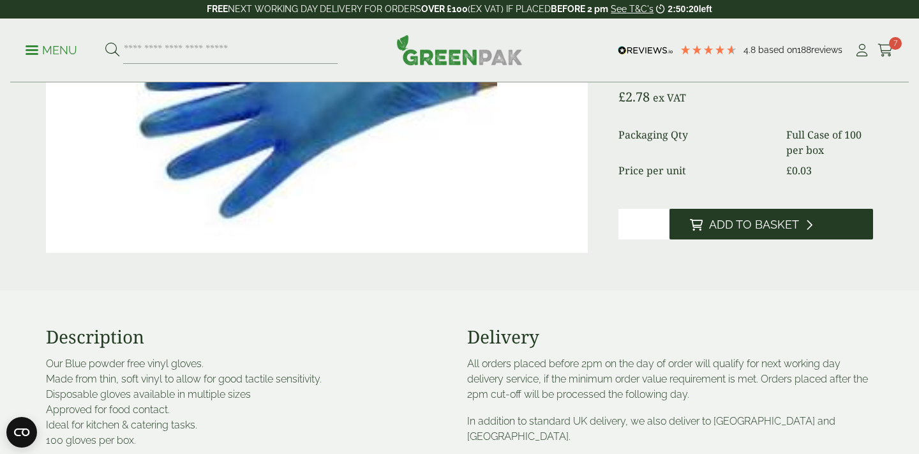
click at [730, 223] on span "Add to Basket" at bounding box center [754, 225] width 90 height 14
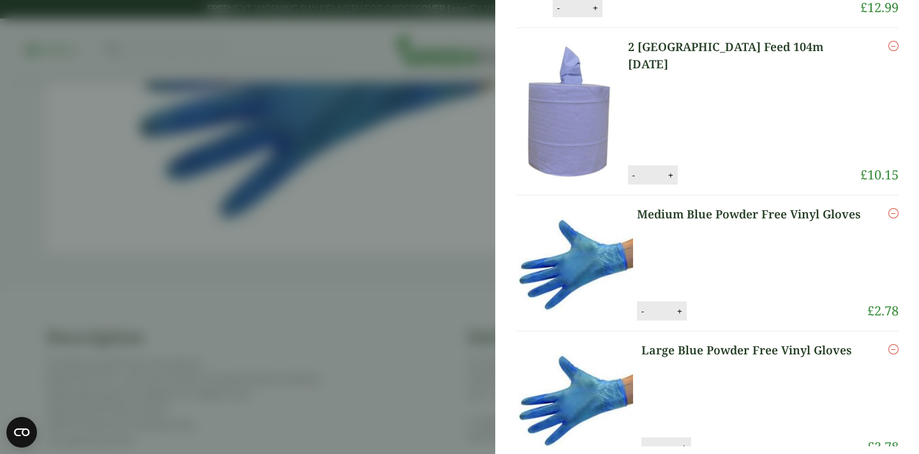
scroll to position [322, 0]
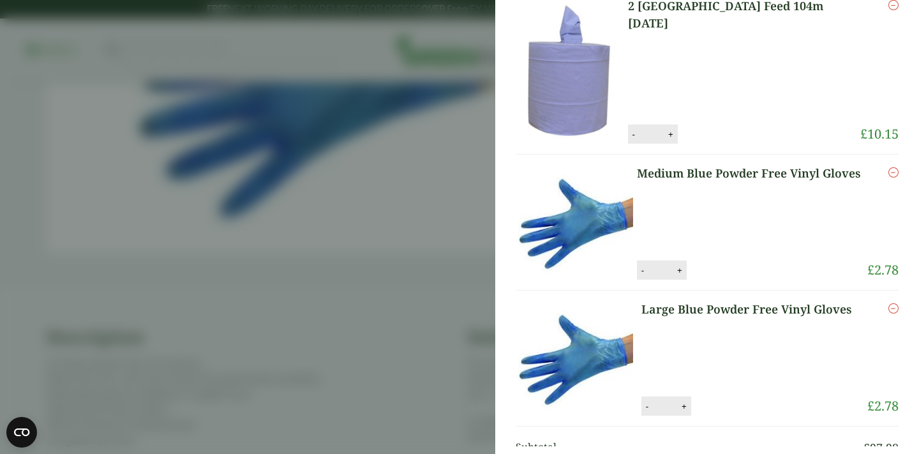
click at [380, 266] on aside "Large Blue Powder Free Vinyl Gloves (GP4130015K) - Added to basket My Basket 37…" at bounding box center [459, 227] width 919 height 454
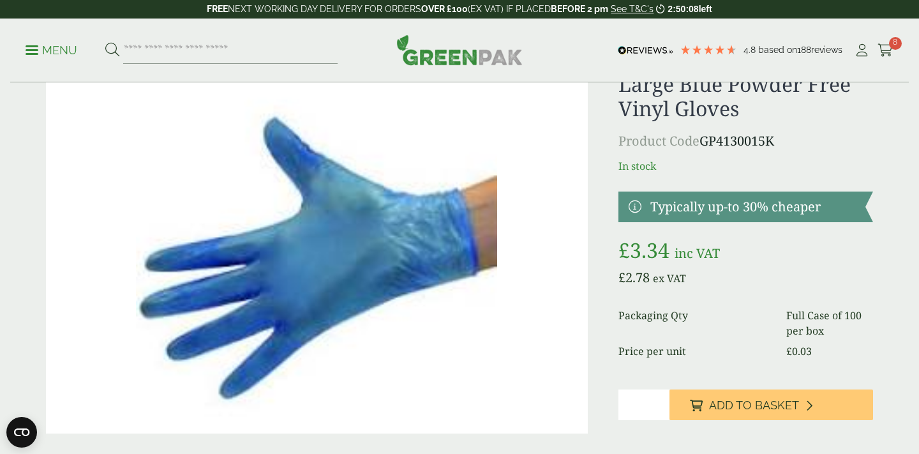
scroll to position [91, 0]
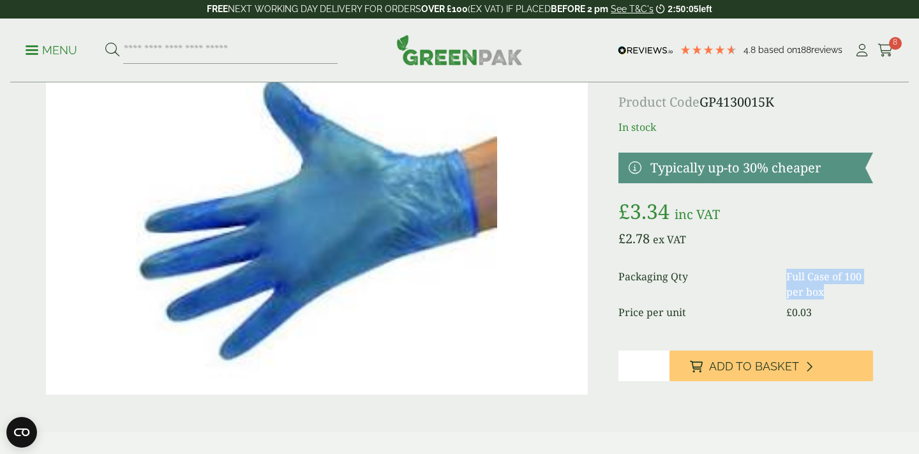
drag, startPoint x: 826, startPoint y: 294, endPoint x: 778, endPoint y: 279, distance: 50.2
click at [778, 279] on dl "Packaging Qty Full Case of 100 per box Price per unit £ 0.03" at bounding box center [745, 294] width 255 height 51
click at [752, 286] on dt "Packaging Qty" at bounding box center [694, 284] width 153 height 31
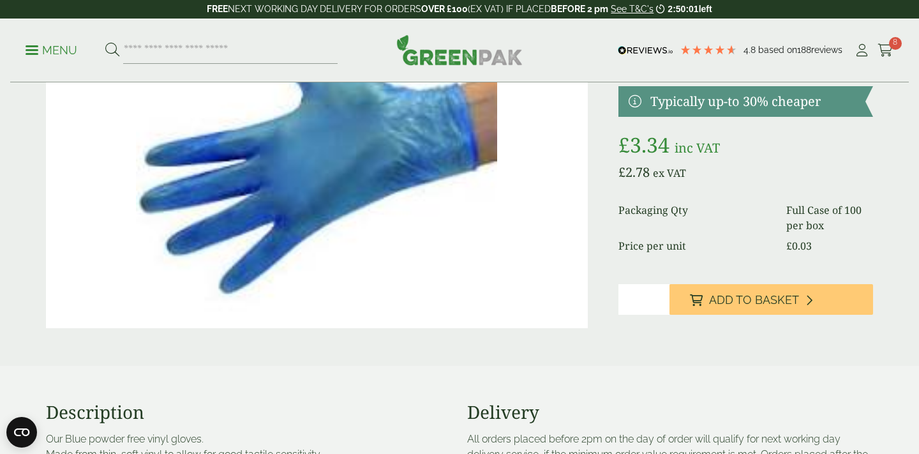
scroll to position [0, 0]
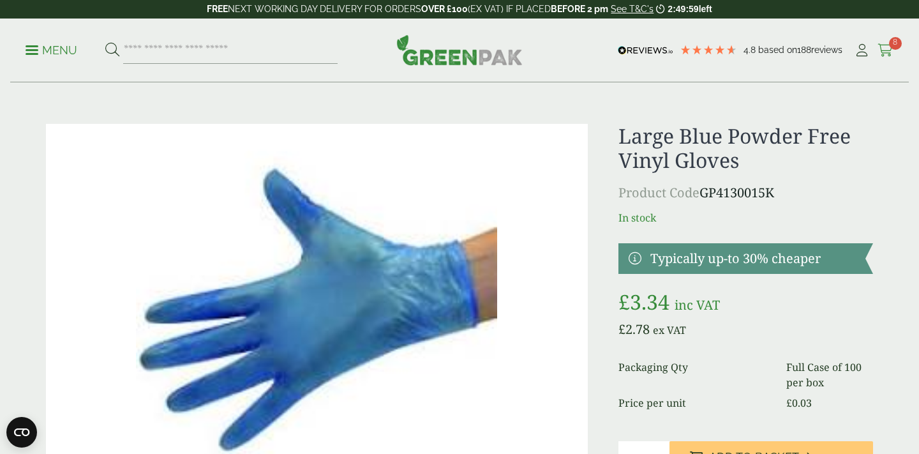
click at [891, 48] on span "8" at bounding box center [895, 43] width 13 height 13
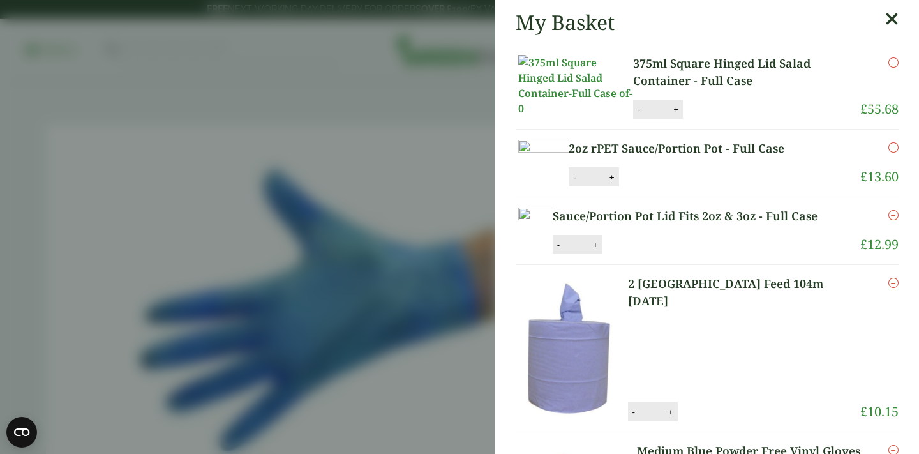
click at [322, 140] on aside "My Basket 375ml Square Hinged Lid Salad Container - Full Case 375ml Square Hing…" at bounding box center [459, 227] width 919 height 454
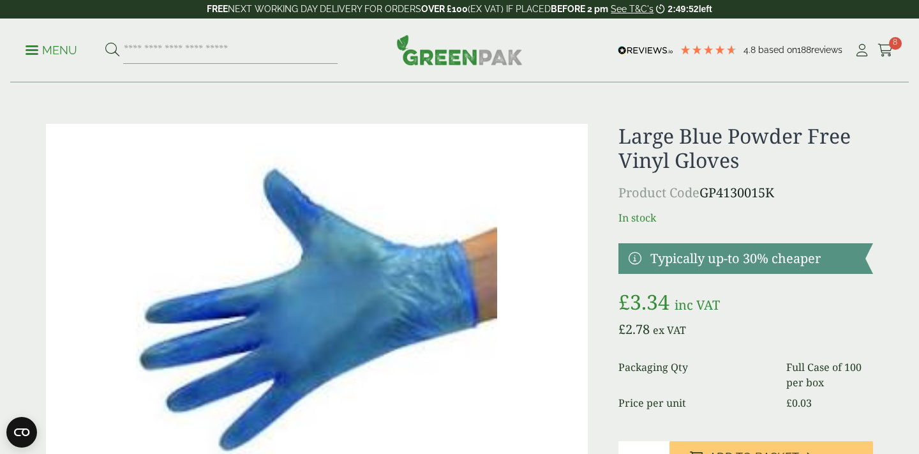
click at [29, 47] on link "Menu" at bounding box center [52, 49] width 52 height 13
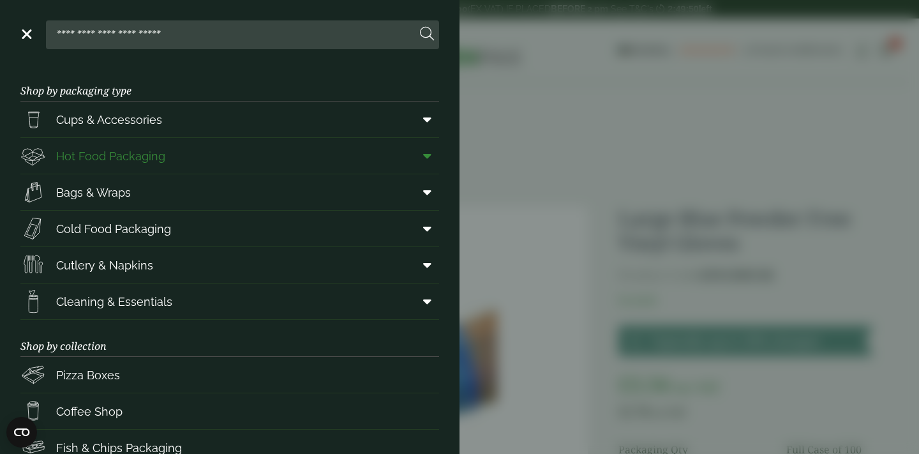
scroll to position [101, 0]
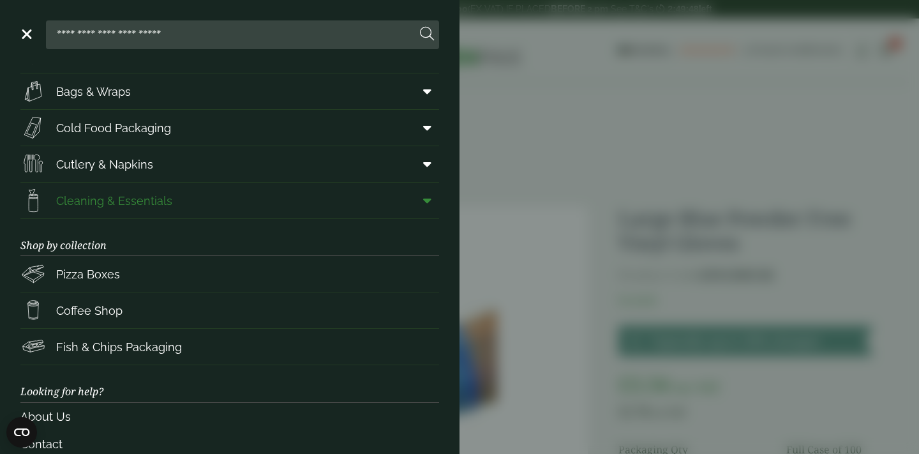
click at [109, 196] on span "Cleaning & Essentials" at bounding box center [114, 200] width 116 height 17
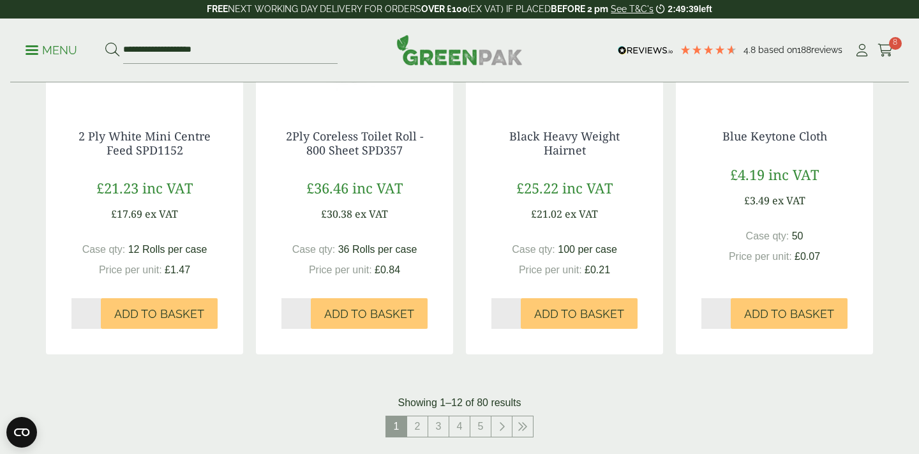
scroll to position [1358, 0]
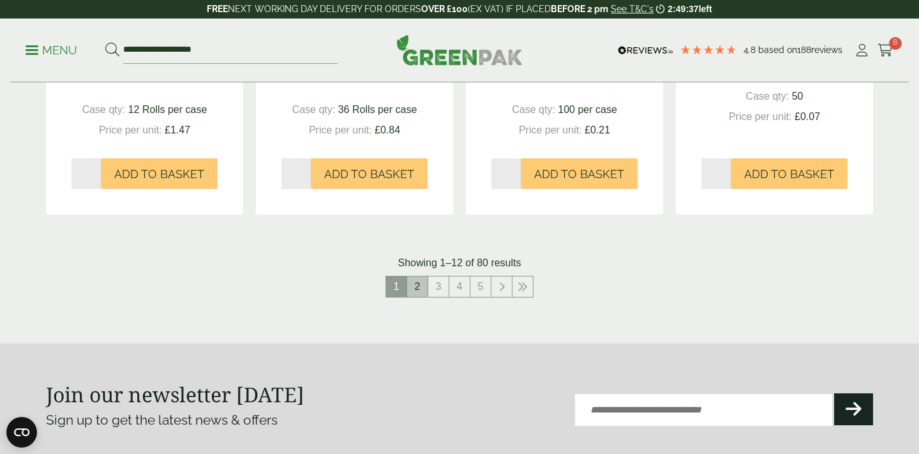
click at [415, 285] on link "2" at bounding box center [417, 286] width 20 height 20
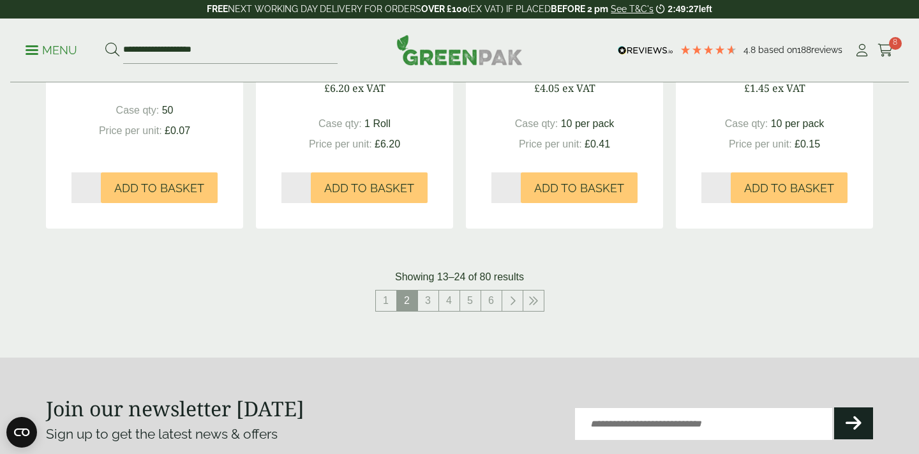
scroll to position [1330, 0]
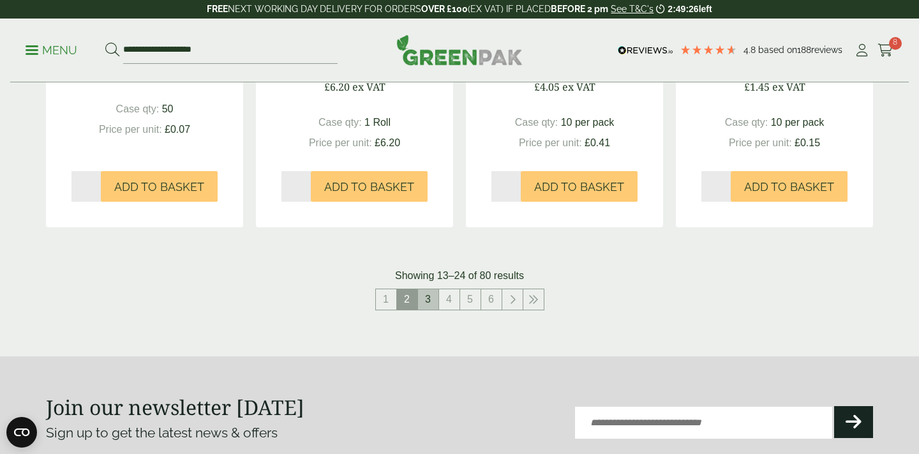
click at [423, 295] on link "3" at bounding box center [428, 299] width 20 height 20
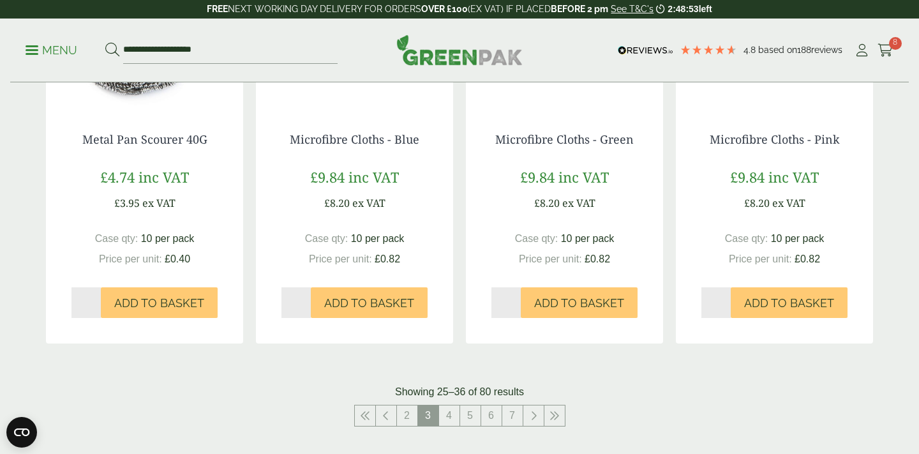
scroll to position [1217, 0]
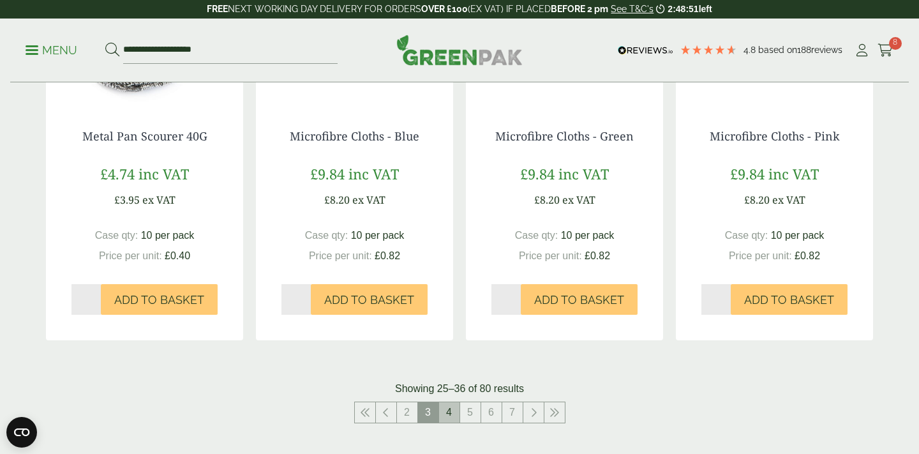
click at [443, 413] on link "4" at bounding box center [449, 412] width 20 height 20
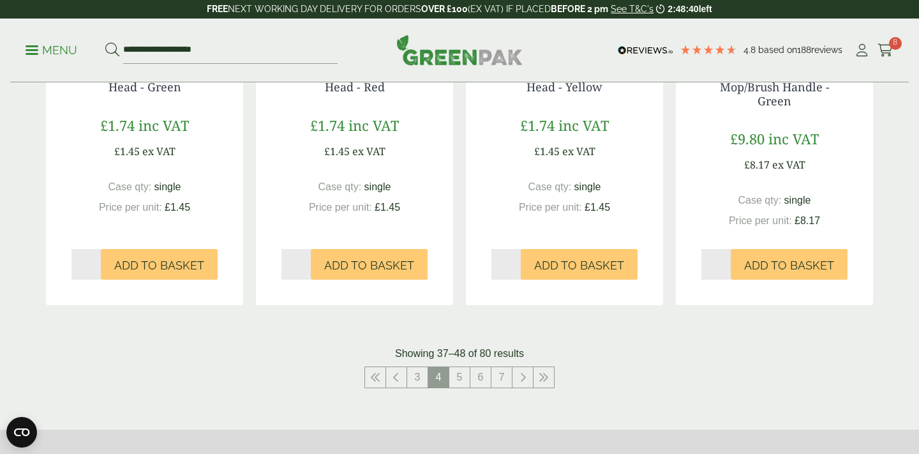
scroll to position [1277, 0]
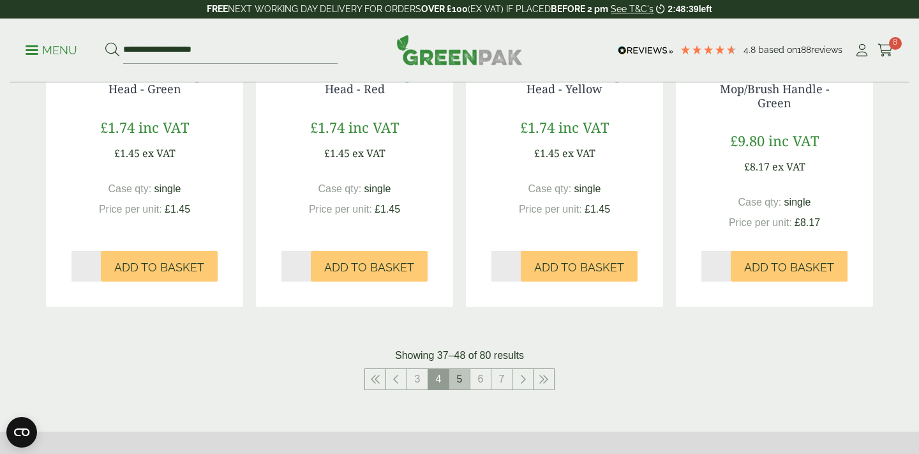
click at [461, 369] on link "5" at bounding box center [459, 379] width 20 height 20
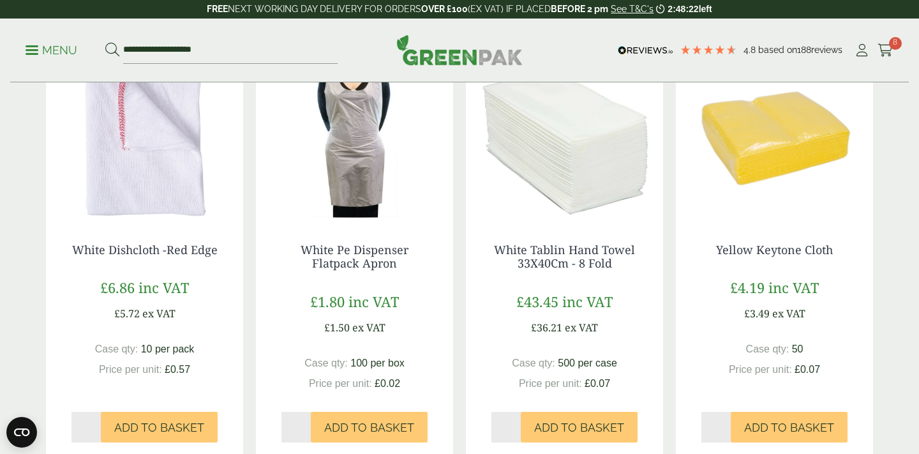
scroll to position [1105, 0]
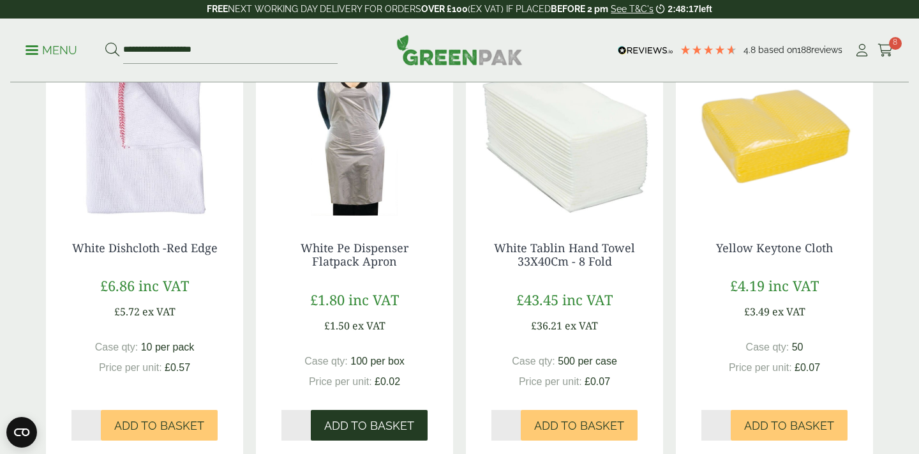
click at [349, 419] on span "Add to Basket" at bounding box center [369, 426] width 90 height 14
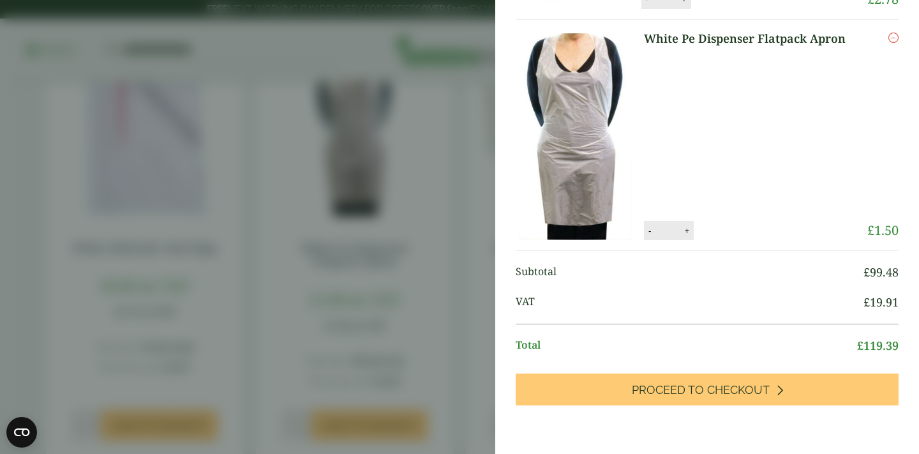
scroll to position [760, 0]
click at [440, 281] on aside "My Basket 375ml Square Hinged Lid Salad Container - Full Case 375ml Square Hing…" at bounding box center [459, 227] width 919 height 454
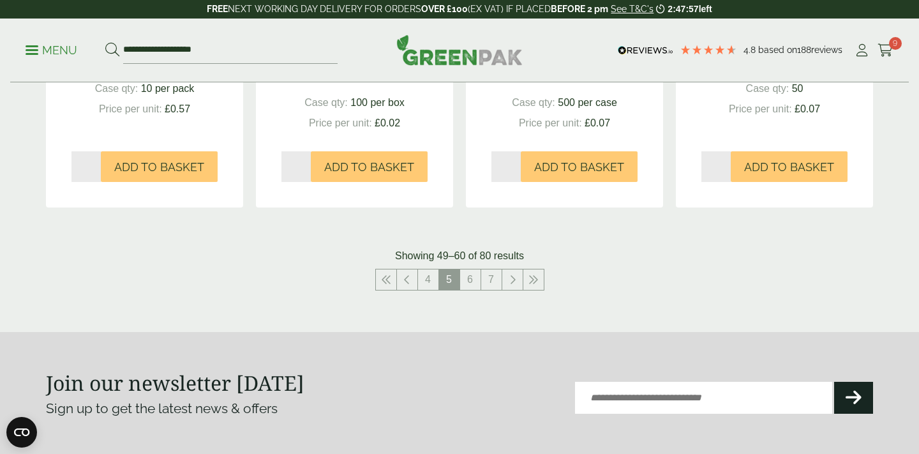
scroll to position [1364, 0]
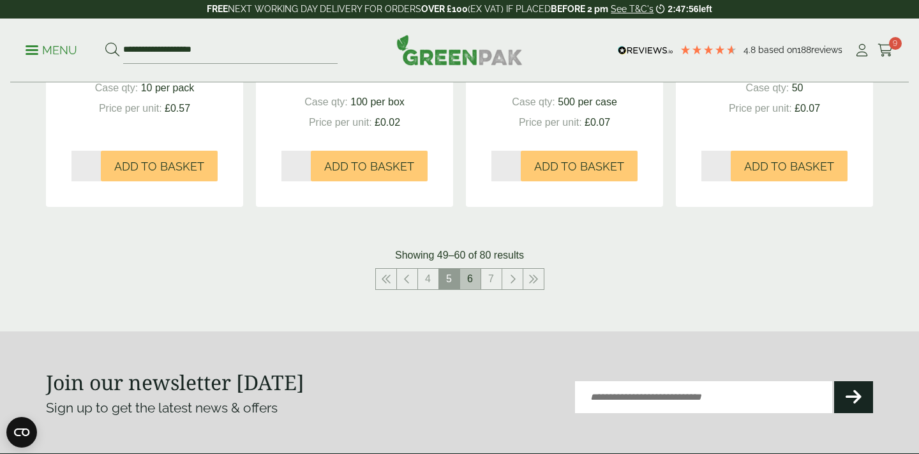
click at [464, 274] on link "6" at bounding box center [470, 279] width 20 height 20
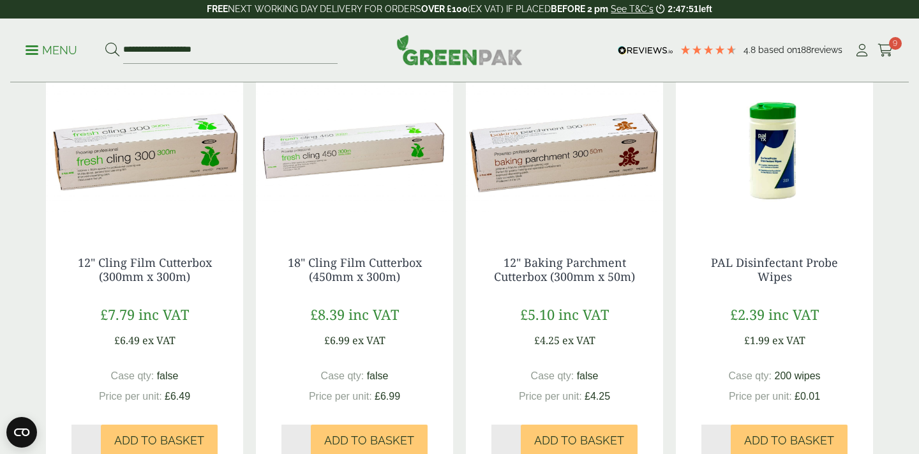
scroll to position [1086, 0]
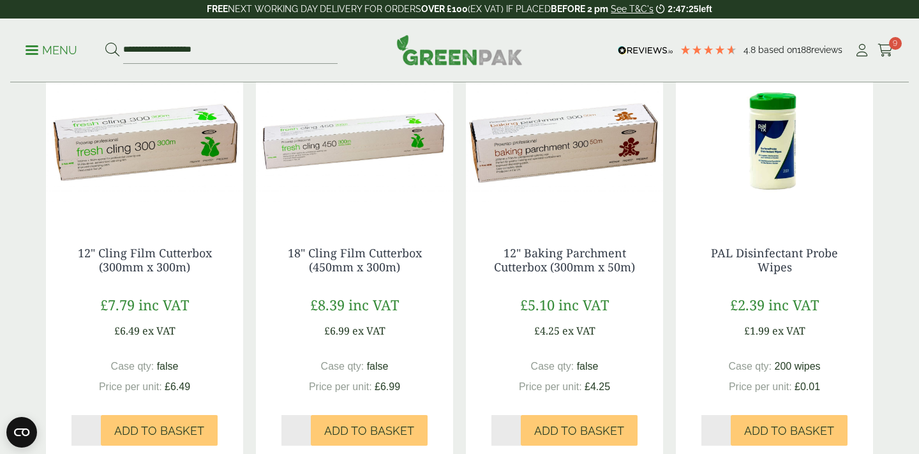
click at [766, 158] on img at bounding box center [774, 140] width 197 height 159
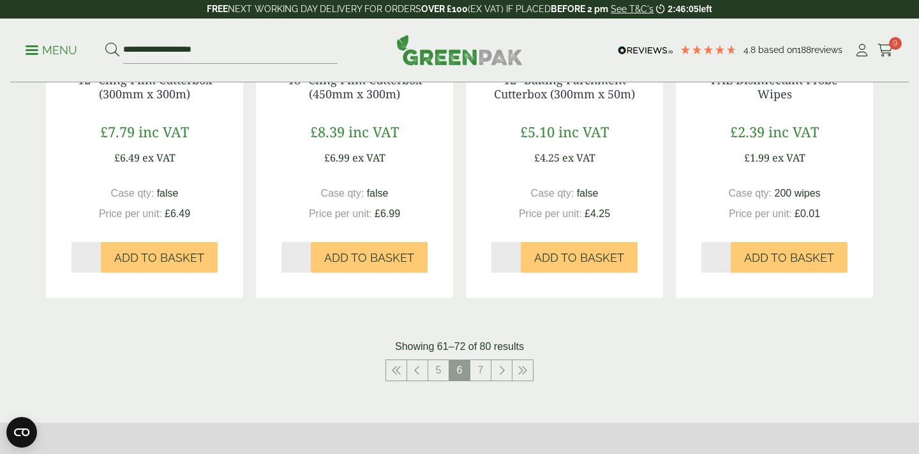
scroll to position [1270, 0]
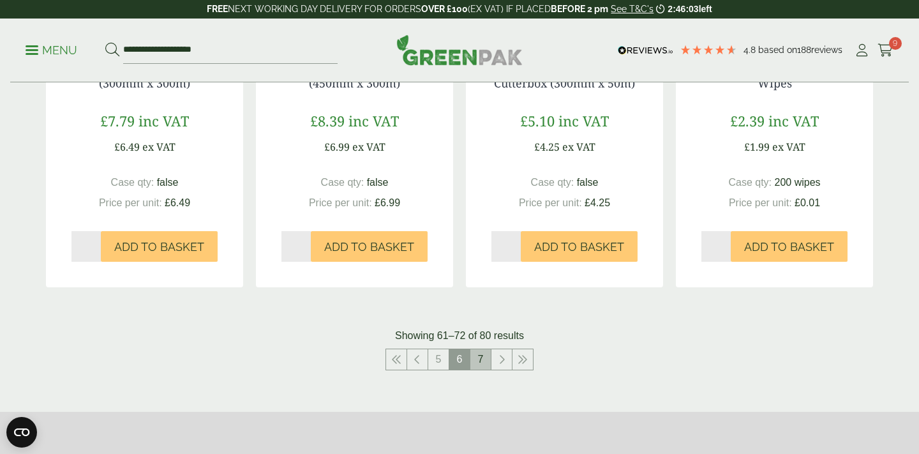
click at [471, 358] on link "7" at bounding box center [480, 359] width 20 height 20
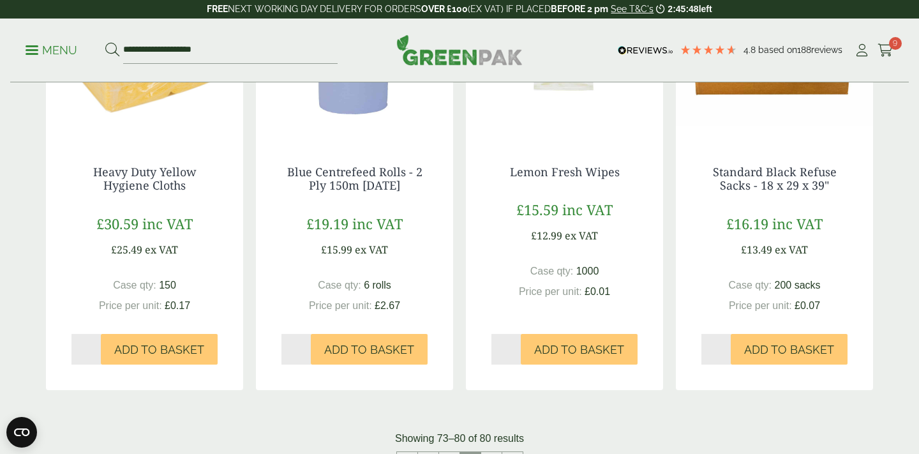
scroll to position [803, 0]
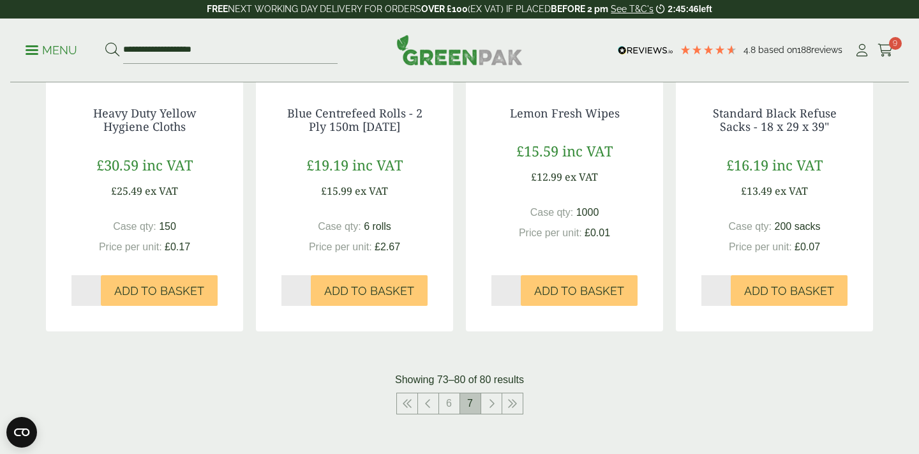
click at [468, 408] on span "7" at bounding box center [470, 403] width 20 height 20
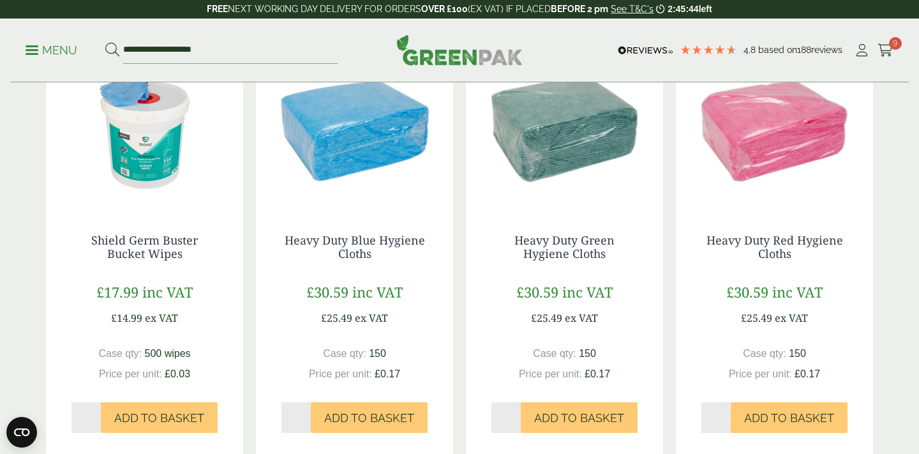
scroll to position [200, 0]
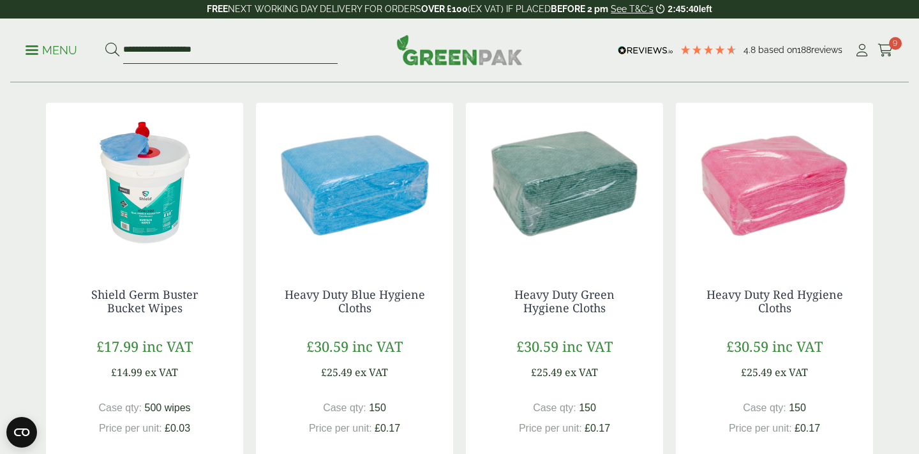
click at [225, 54] on input "**********" at bounding box center [230, 50] width 214 height 27
drag, startPoint x: 235, startPoint y: 54, endPoint x: 0, endPoint y: 54, distance: 234.8
click at [0, 54] on div "**********" at bounding box center [459, 51] width 919 height 64
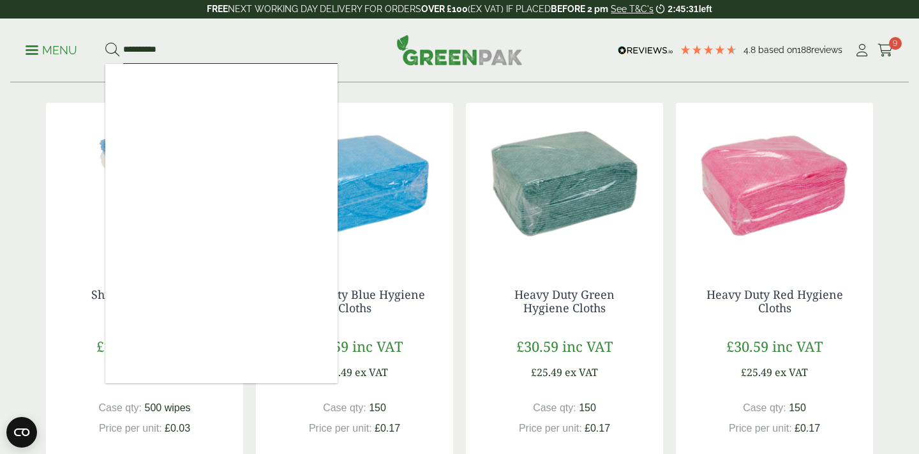
type input "**********"
click at [105, 42] on button at bounding box center [112, 50] width 14 height 17
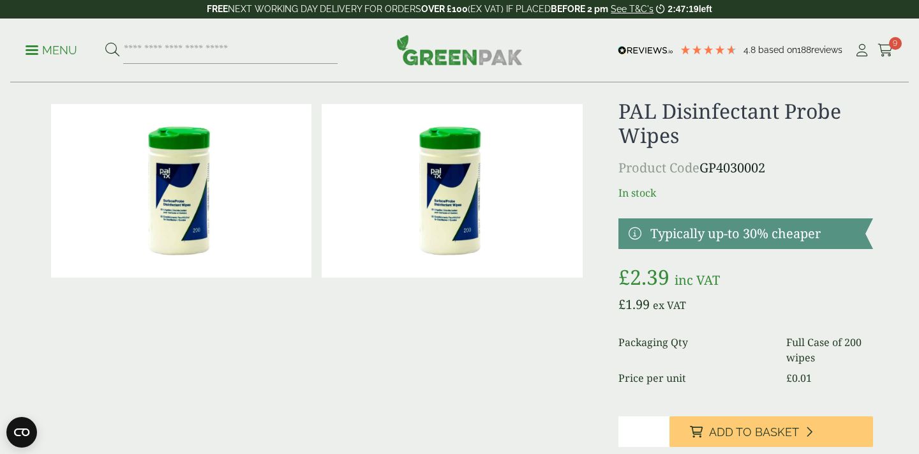
scroll to position [23, 0]
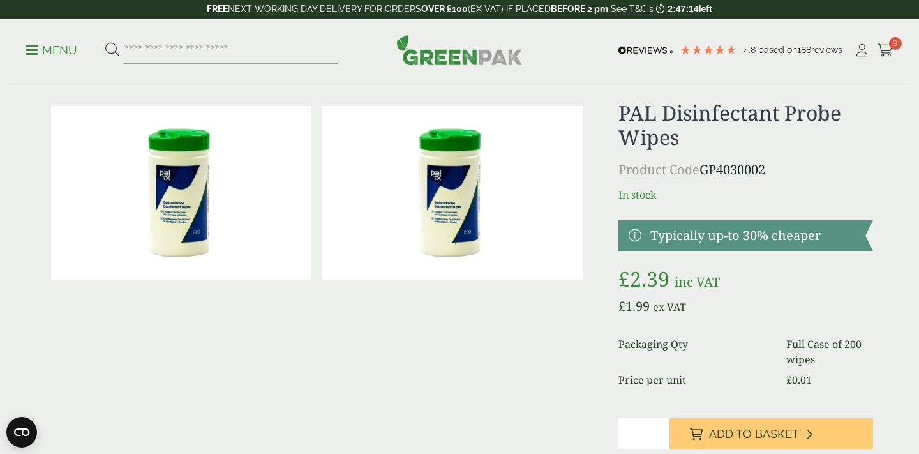
click at [448, 228] on img at bounding box center [452, 193] width 260 height 174
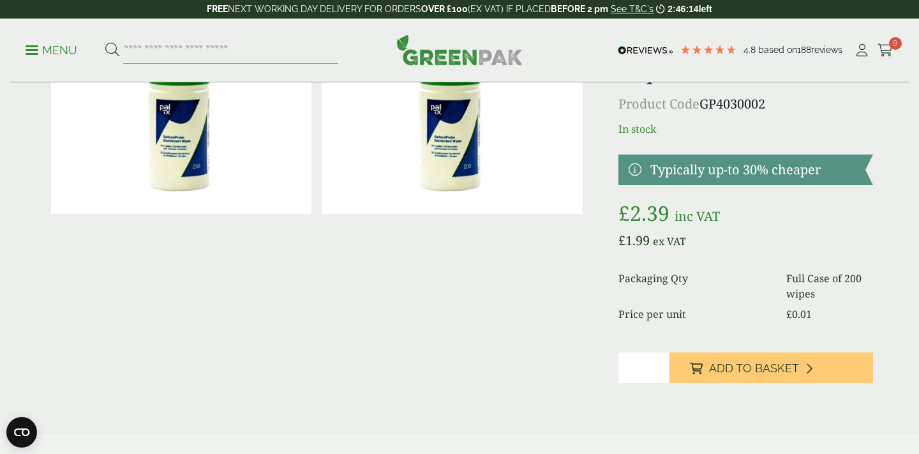
scroll to position [98, 0]
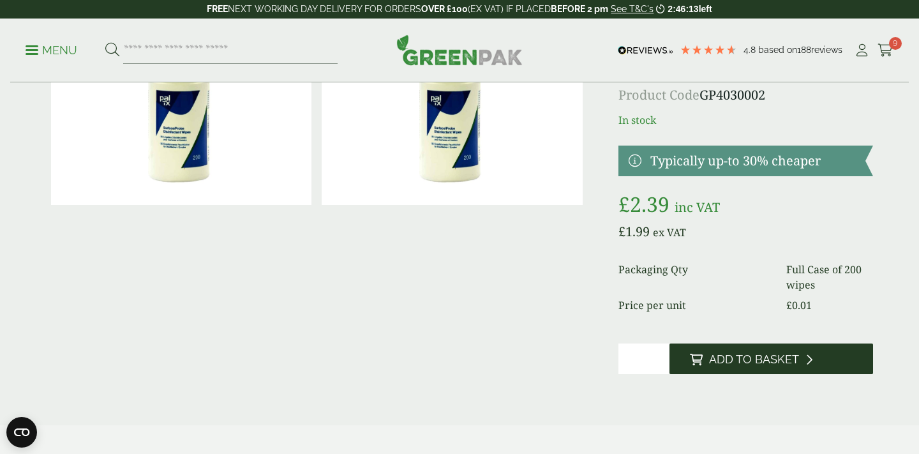
click at [733, 356] on span "Add to Basket" at bounding box center [754, 359] width 90 height 14
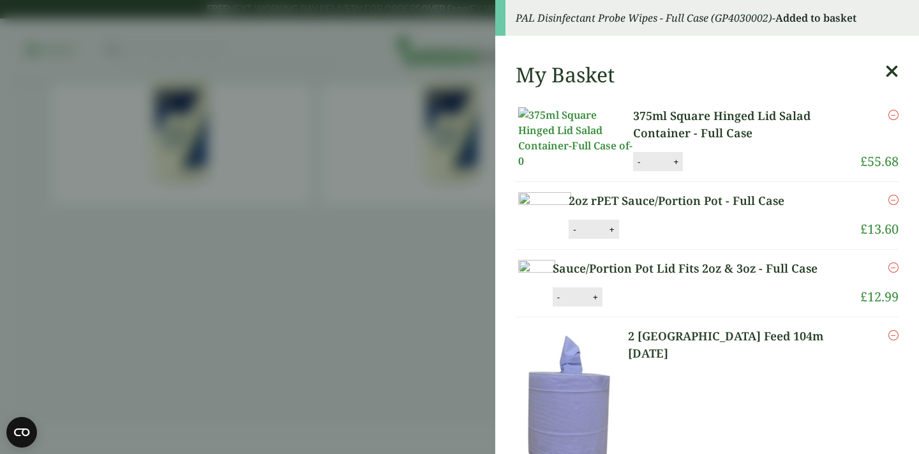
click at [265, 276] on aside "PAL Disinfectant Probe Wipes - Full Case (GP4030002) - Added to basket My Baske…" at bounding box center [459, 227] width 919 height 454
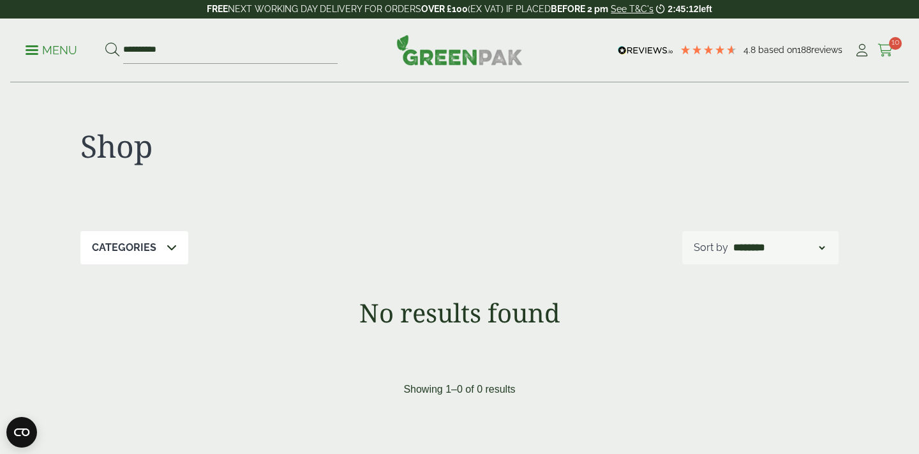
click at [894, 47] on span "10" at bounding box center [895, 43] width 13 height 13
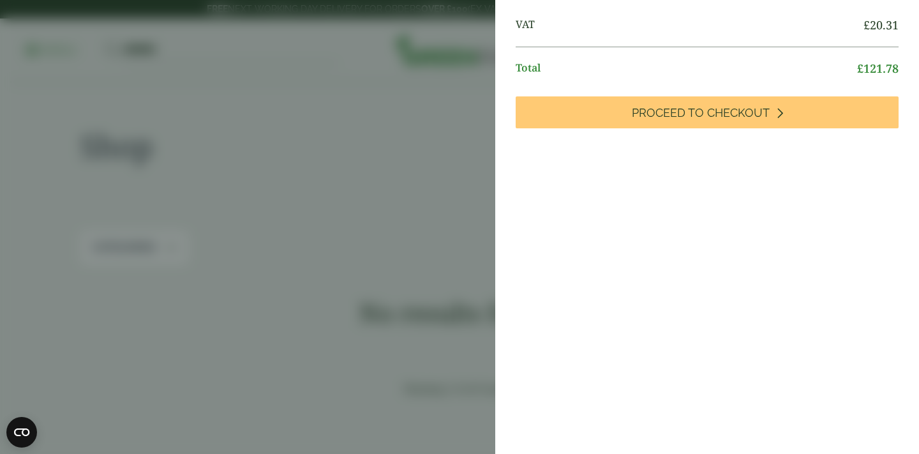
scroll to position [817, 0]
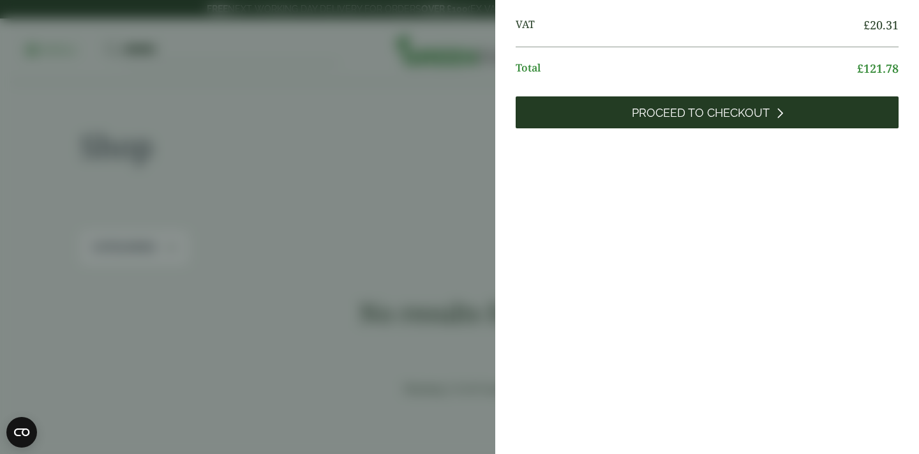
click at [682, 120] on span "Proceed to Checkout" at bounding box center [701, 113] width 138 height 14
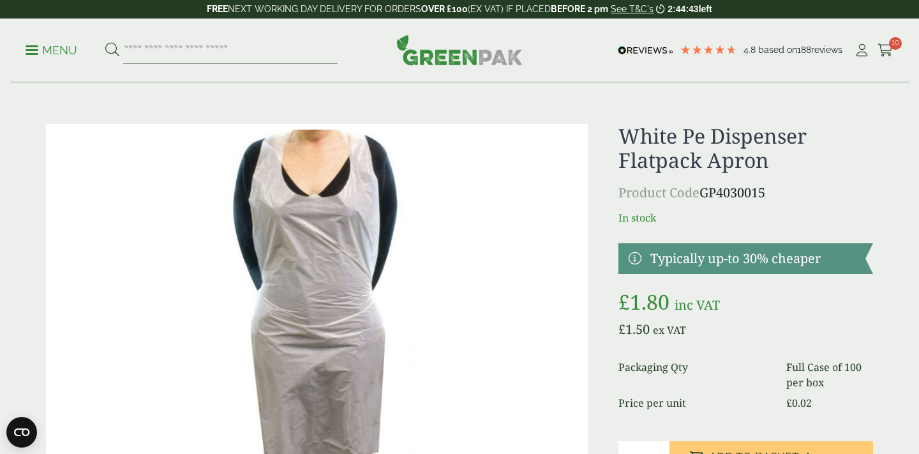
scroll to position [74, 0]
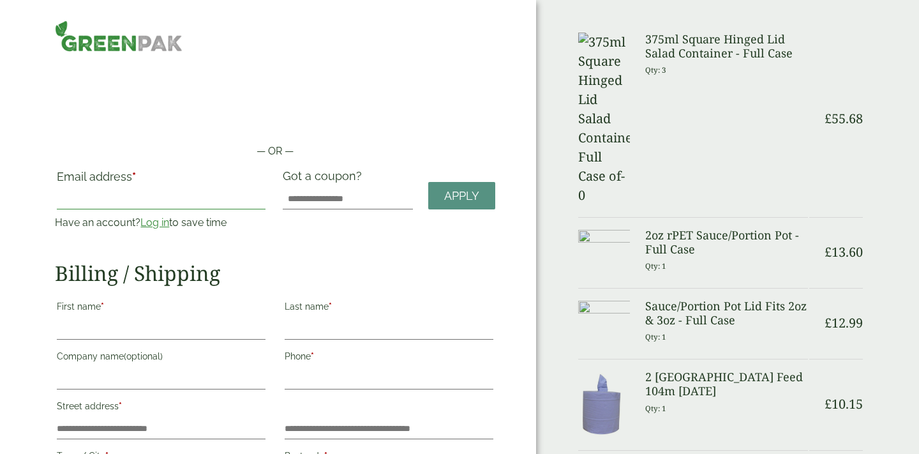
click at [158, 189] on input "Email address *" at bounding box center [161, 199] width 209 height 20
type input "**********"
type input "*******"
type input "**********"
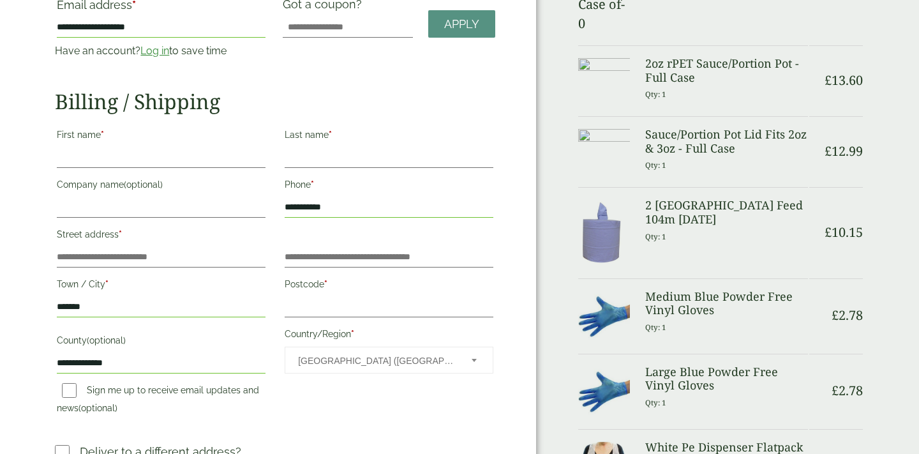
scroll to position [64, 0]
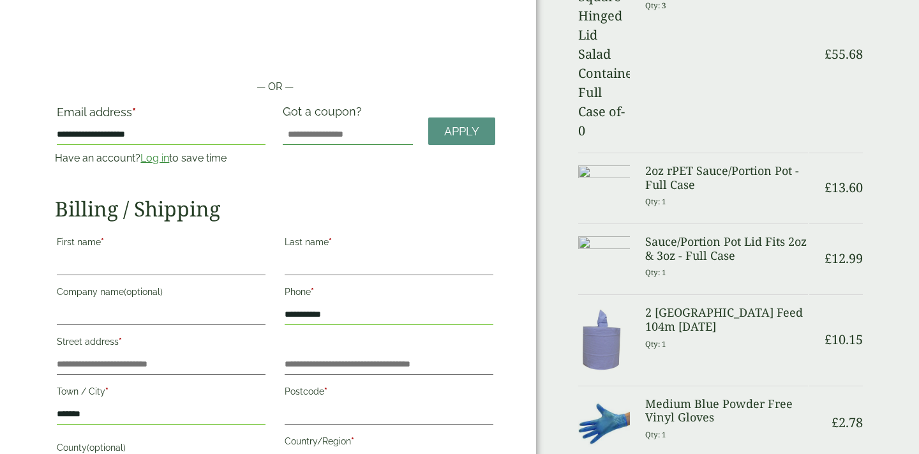
click at [332, 134] on input "Got a coupon?" at bounding box center [348, 134] width 130 height 20
click at [182, 266] on input "First name *" at bounding box center [161, 265] width 209 height 20
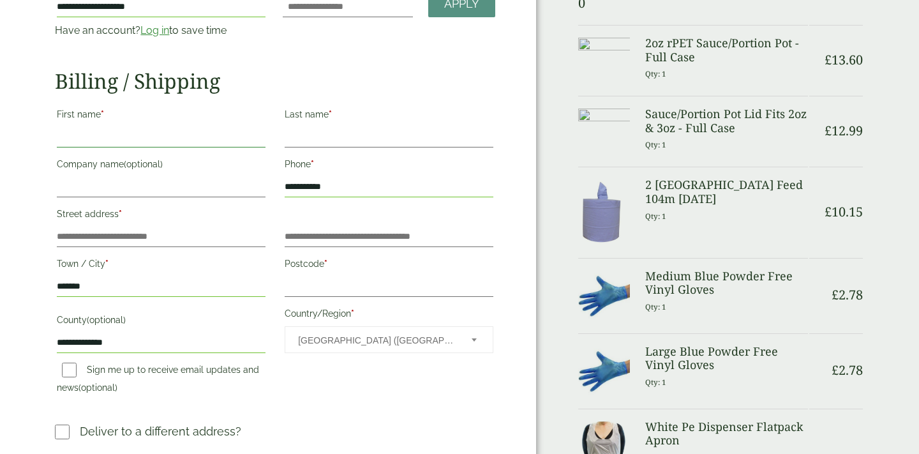
scroll to position [194, 0]
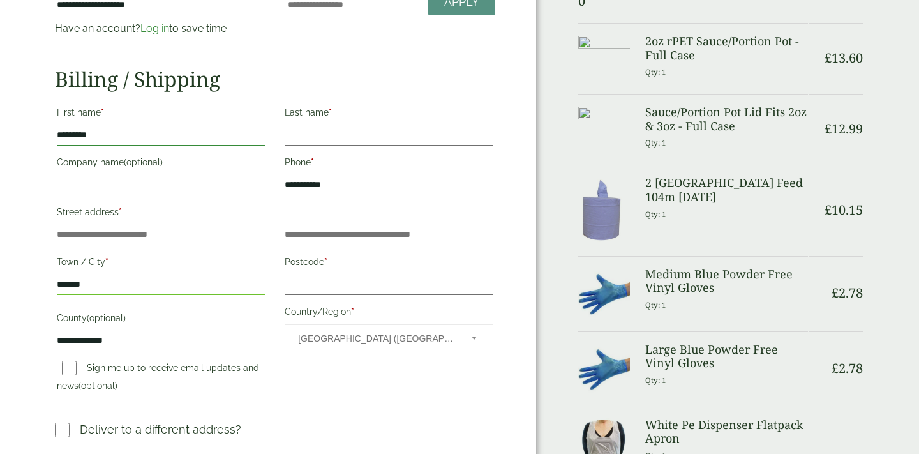
type input "*********"
type input "****"
click at [136, 182] on input "Company name (optional)" at bounding box center [161, 185] width 209 height 20
type input "*"
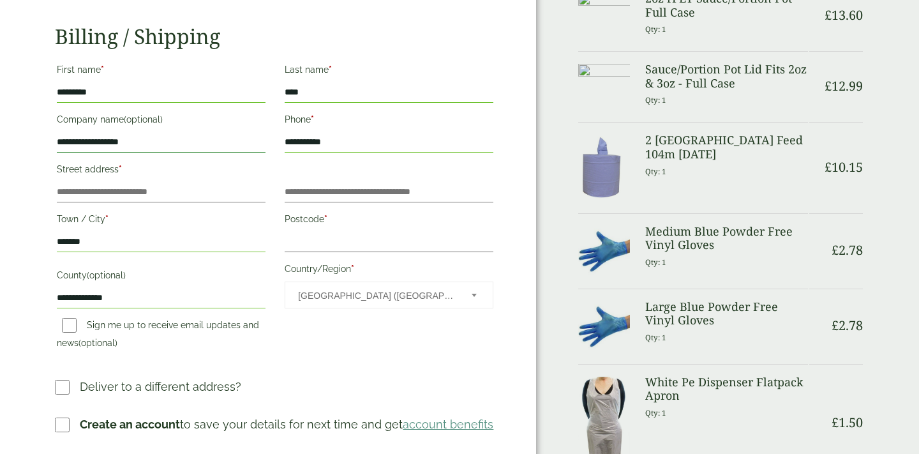
scroll to position [237, 0]
type input "**********"
click at [190, 186] on input "Street address *" at bounding box center [161, 191] width 209 height 20
type input "*"
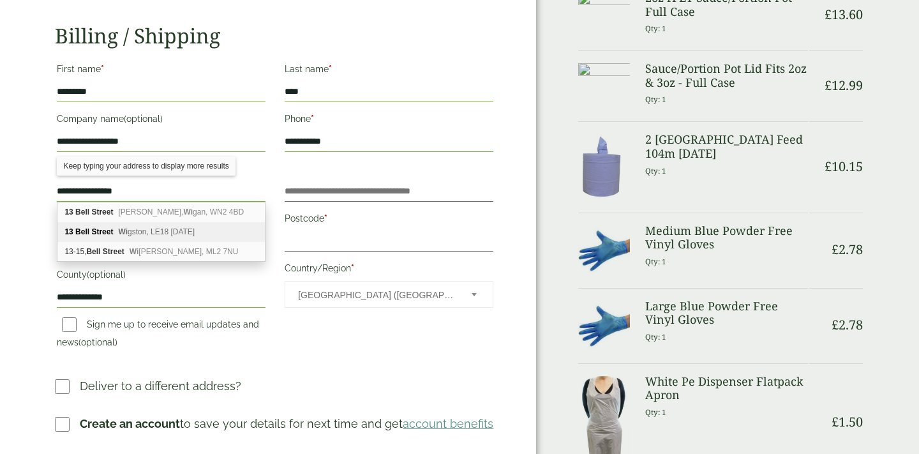
click at [176, 231] on span "Wi gston, LE18 1AD" at bounding box center [156, 231] width 77 height 9
type input "**********"
type input "********"
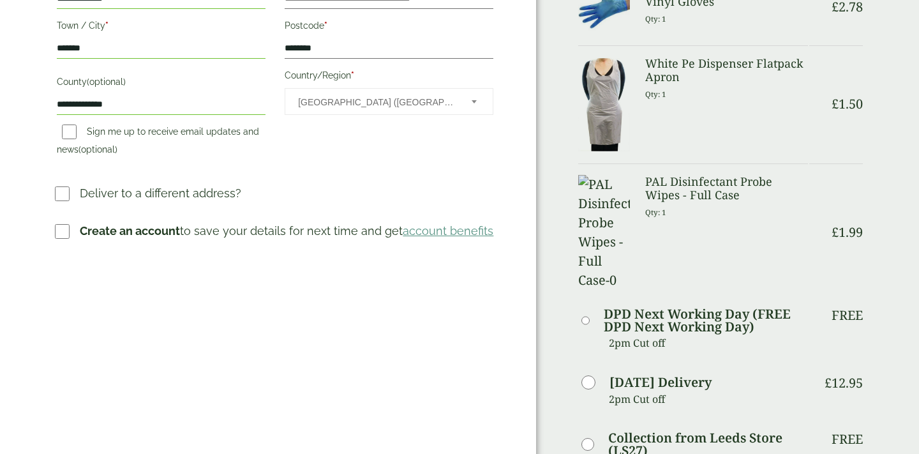
scroll to position [427, 0]
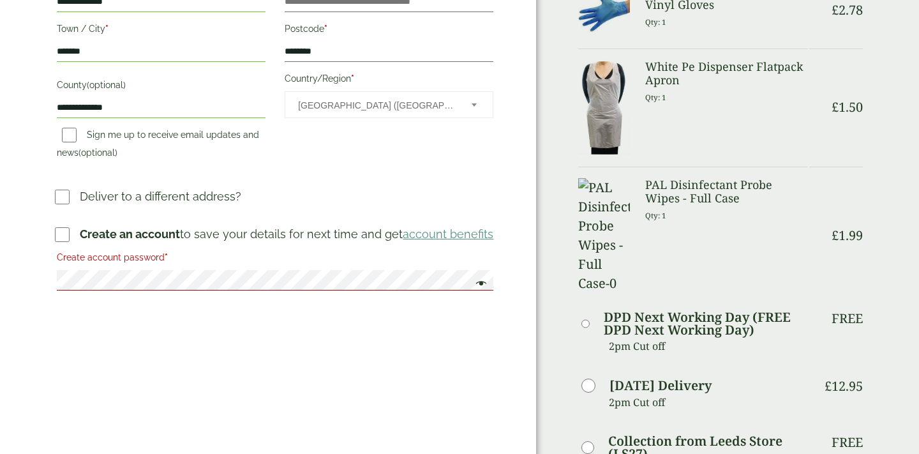
click at [457, 281] on keeper-lock "Open Keeper Popup" at bounding box center [459, 279] width 15 height 15
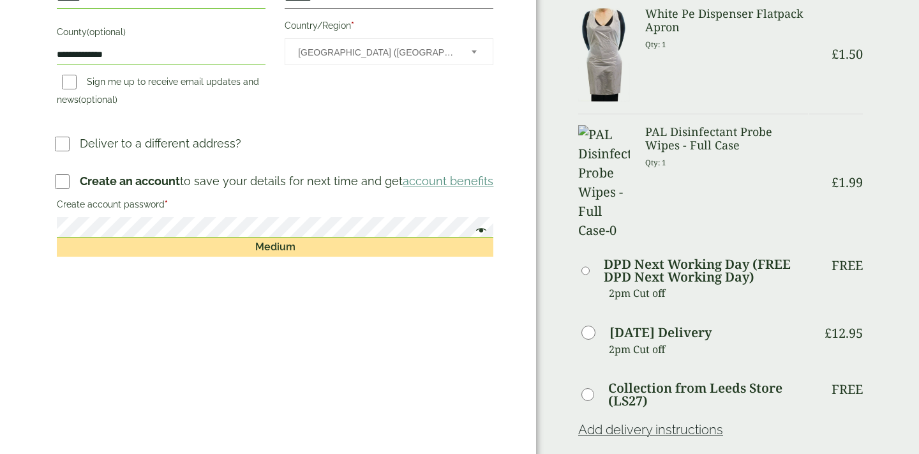
click at [0, 222] on div "**********" at bounding box center [268, 219] width 536 height 1398
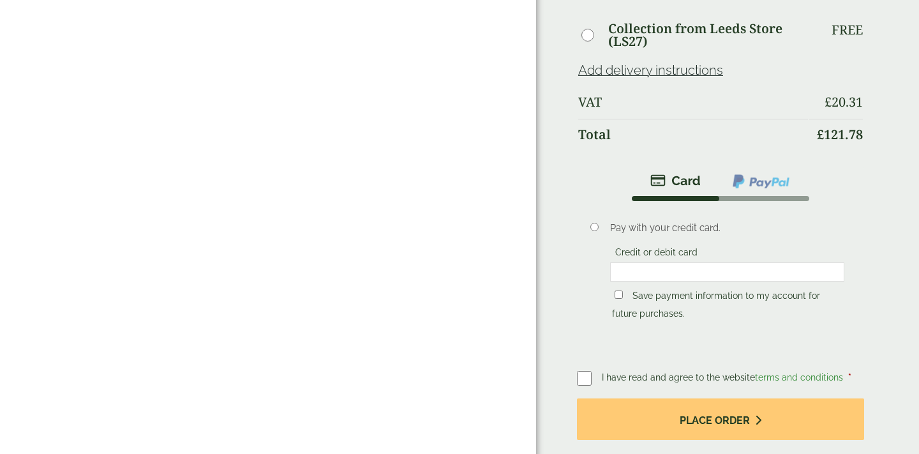
scroll to position [840, 0]
click at [748, 290] on label "Save payment information to my account for future purchases." at bounding box center [716, 306] width 208 height 32
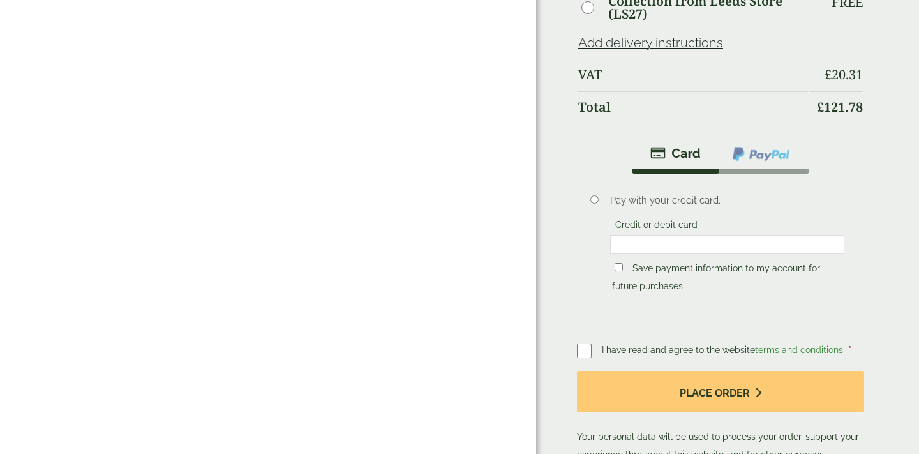
click at [704, 344] on span "I have read and agree to the website terms and conditions" at bounding box center [724, 349] width 244 height 10
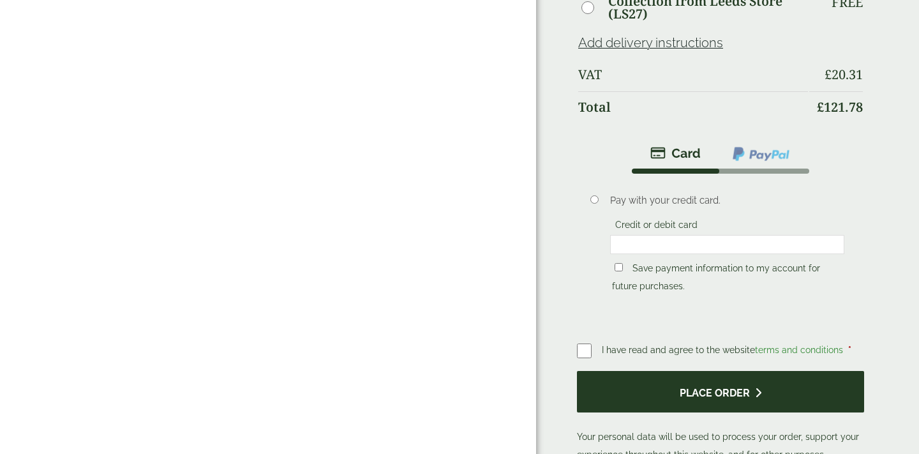
click at [672, 371] on button "Place order" at bounding box center [720, 391] width 287 height 41
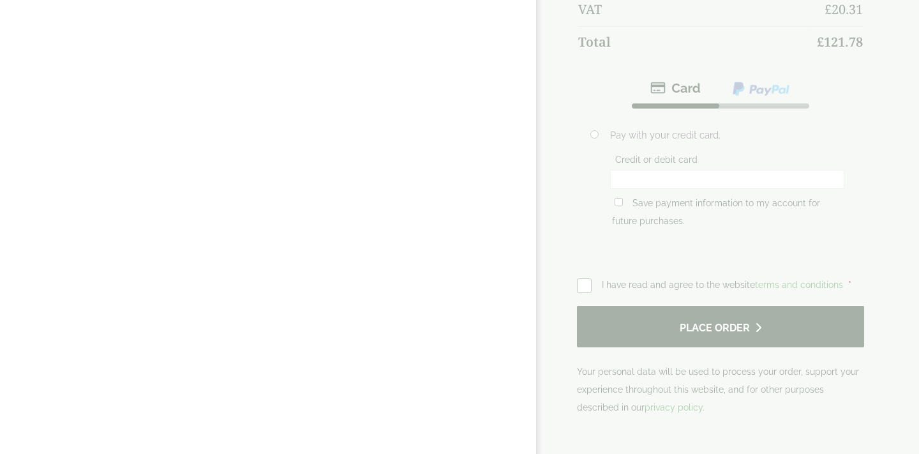
scroll to position [992, 0]
